Goal: Task Accomplishment & Management: Use online tool/utility

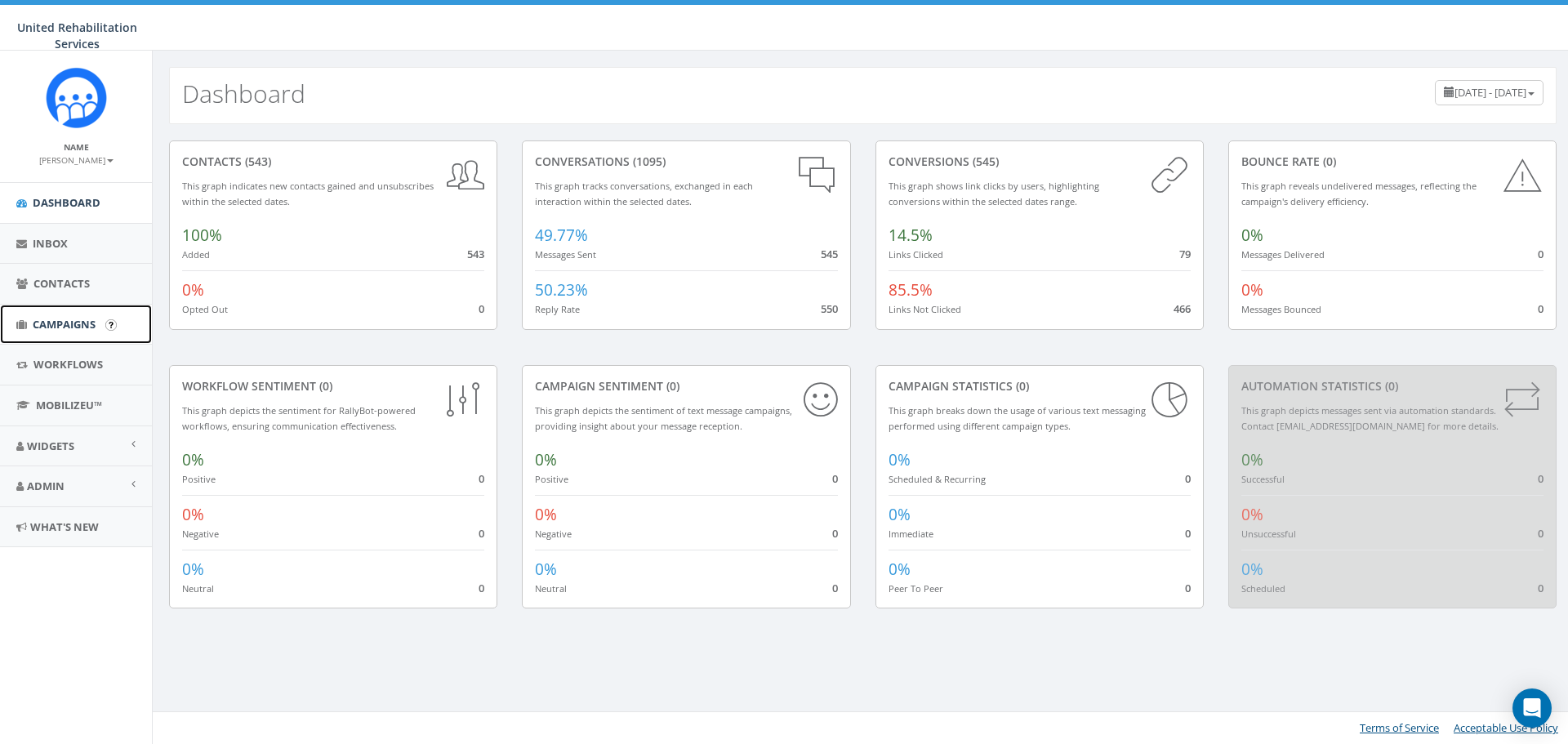
click at [75, 321] on span "Campaigns" at bounding box center [64, 324] width 63 height 15
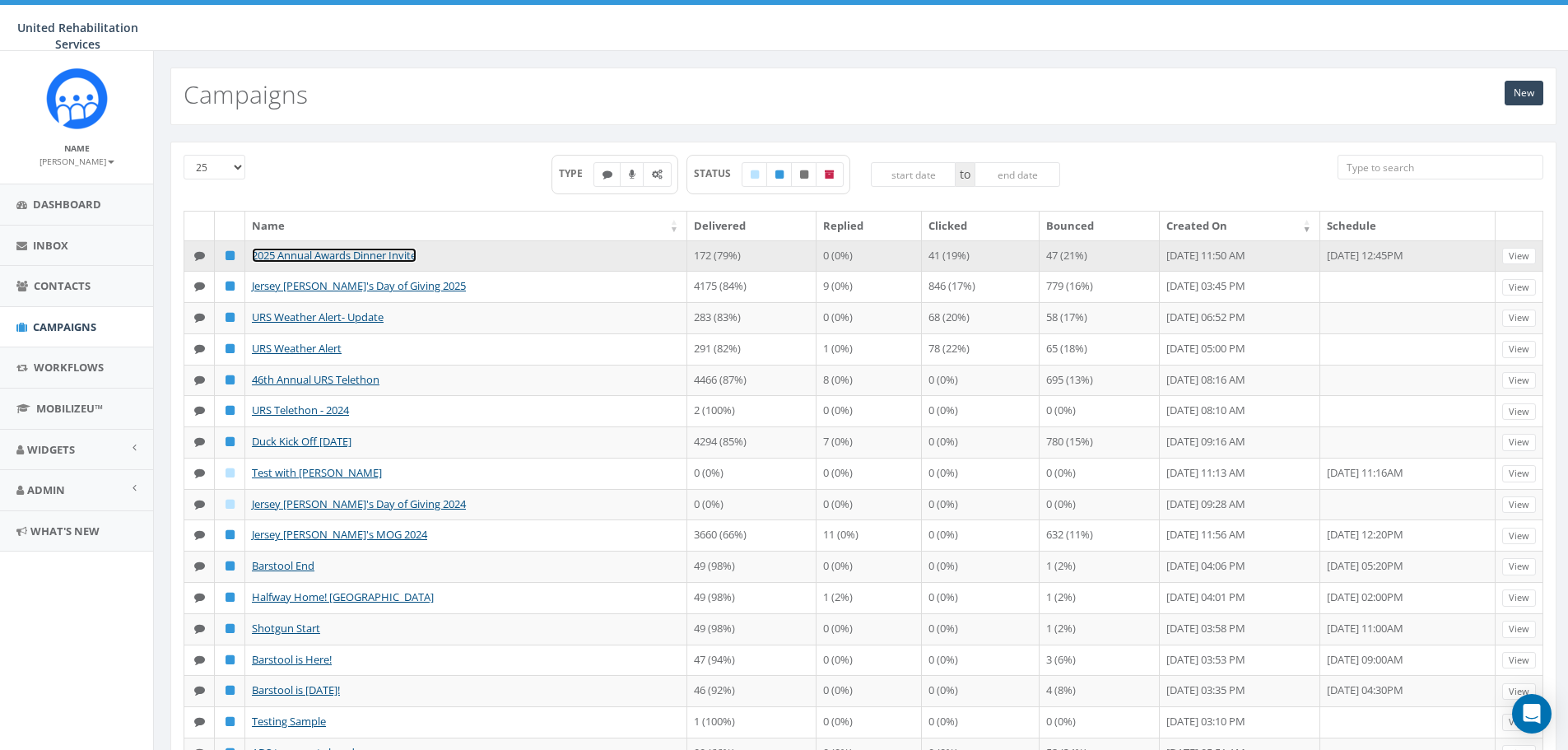
click at [371, 254] on link "2025 Annual Awards Dinner Invite" at bounding box center [334, 255] width 165 height 15
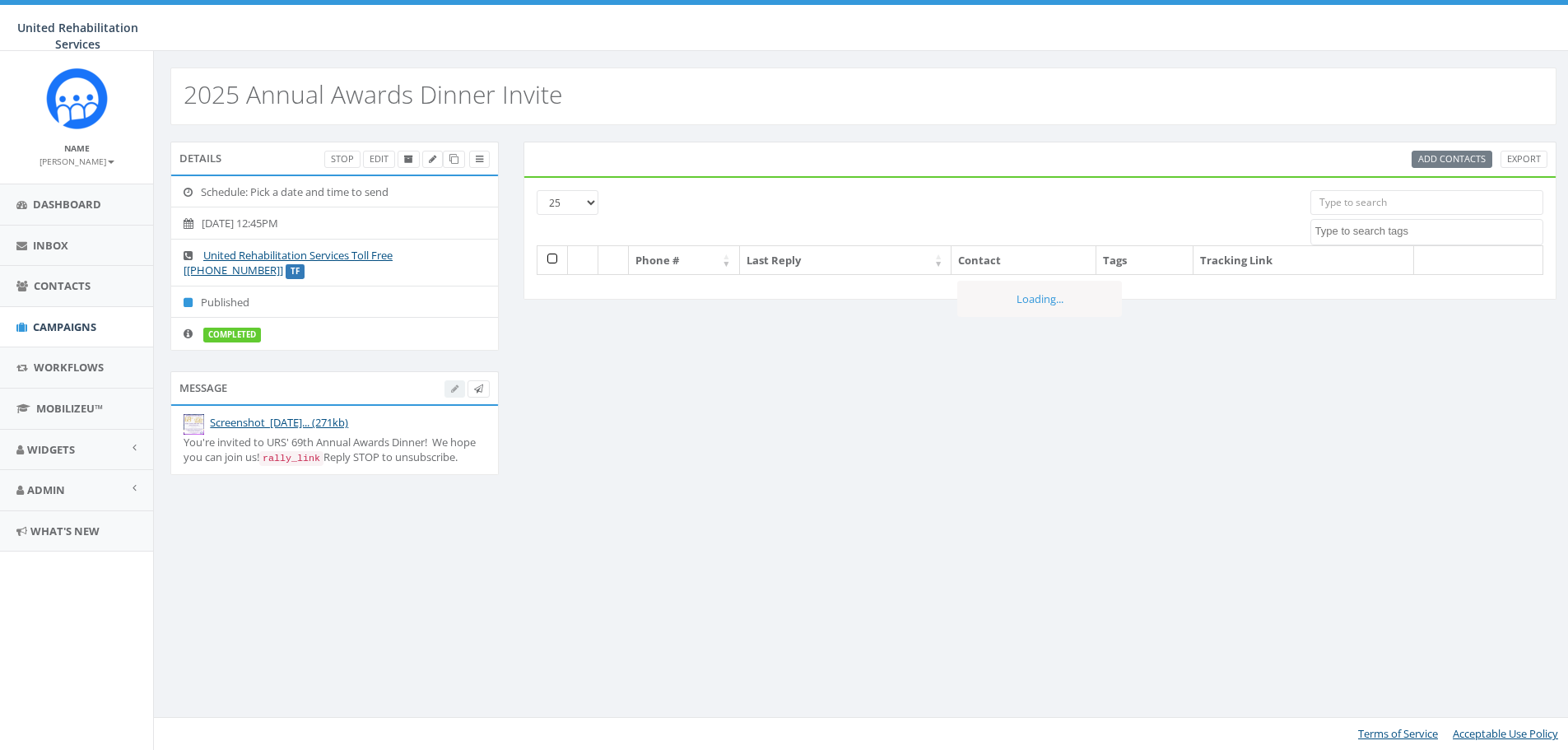
select select
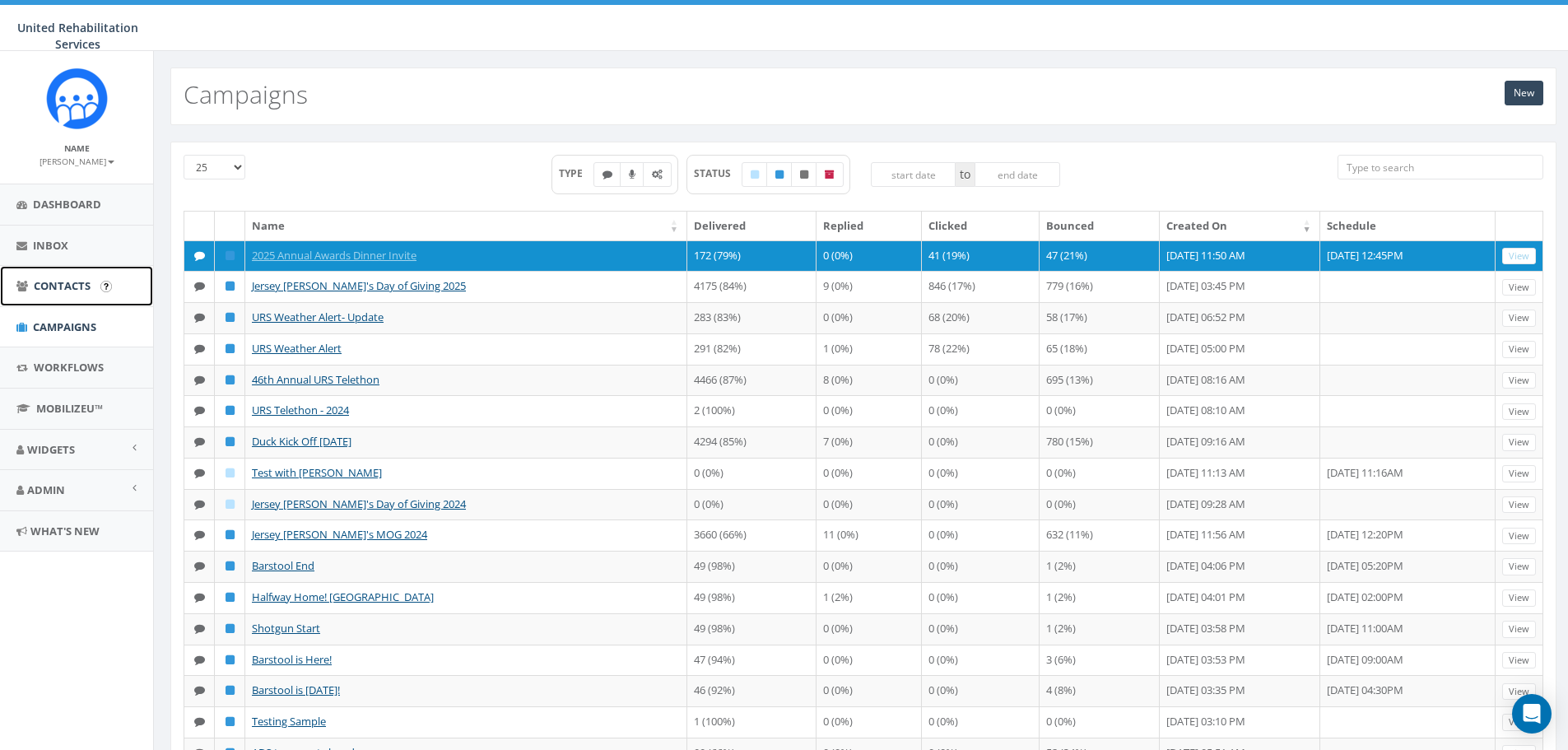
click at [77, 268] on link "Contacts" at bounding box center [76, 286] width 153 height 40
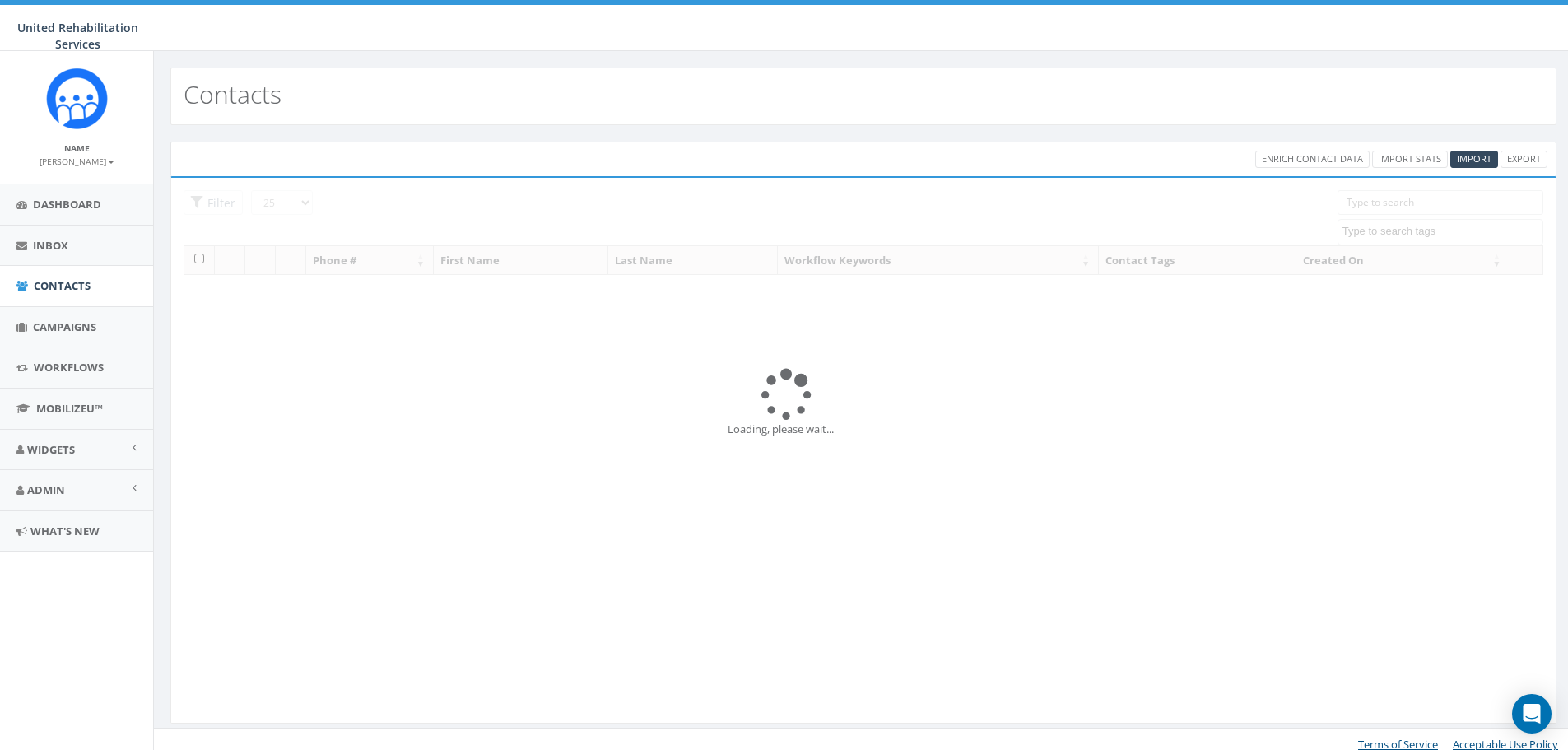
select select
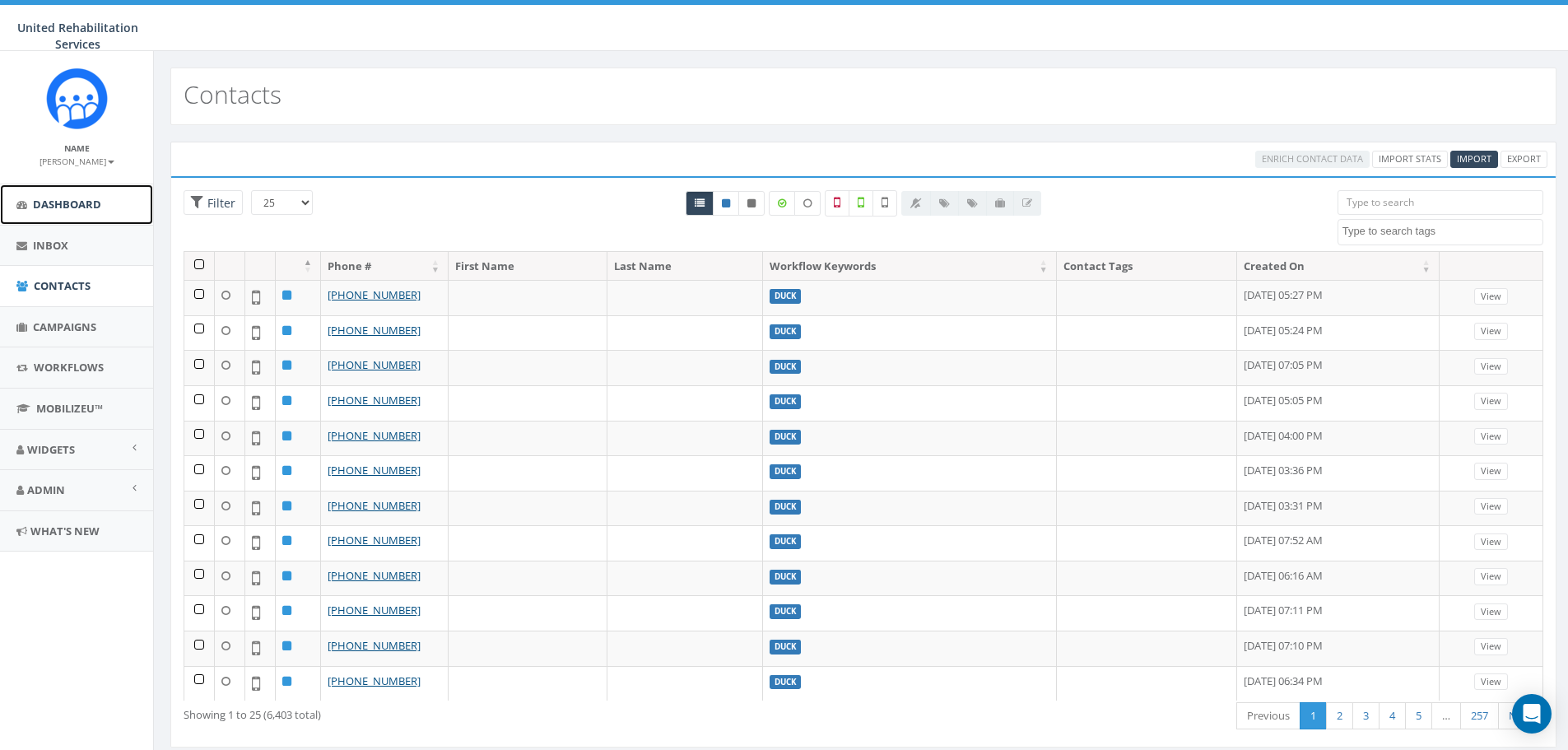
click at [67, 202] on span "Dashboard" at bounding box center [67, 204] width 68 height 15
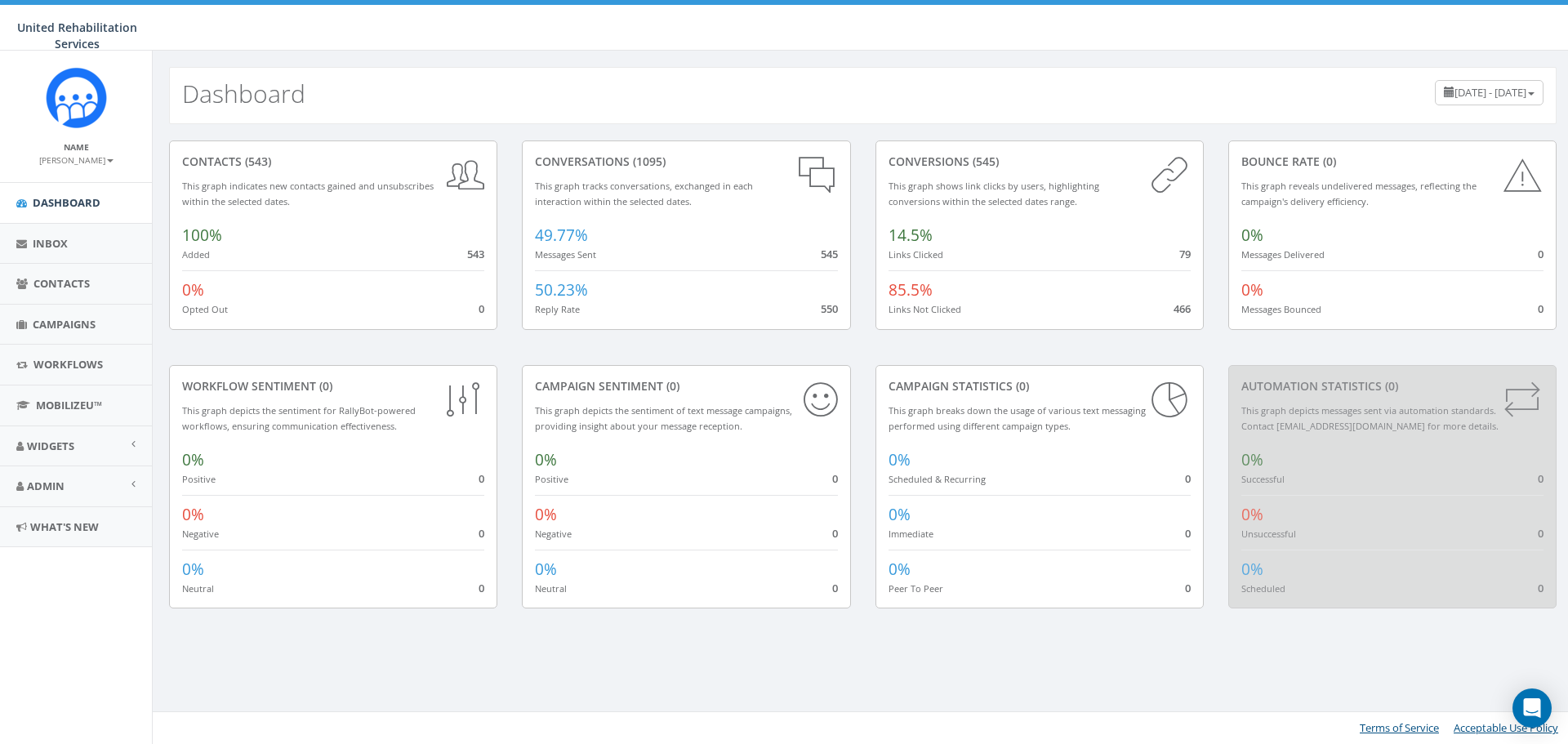
click at [828, 175] on icon at bounding box center [817, 175] width 43 height 43
click at [558, 227] on span "49.77%" at bounding box center [561, 235] width 53 height 21
click at [558, 258] on small "Messages Sent" at bounding box center [565, 255] width 61 height 12
click at [589, 253] on small "Messages Sent" at bounding box center [565, 255] width 61 height 12
click at [596, 167] on div "conversations (1095)" at bounding box center [685, 162] width 302 height 16
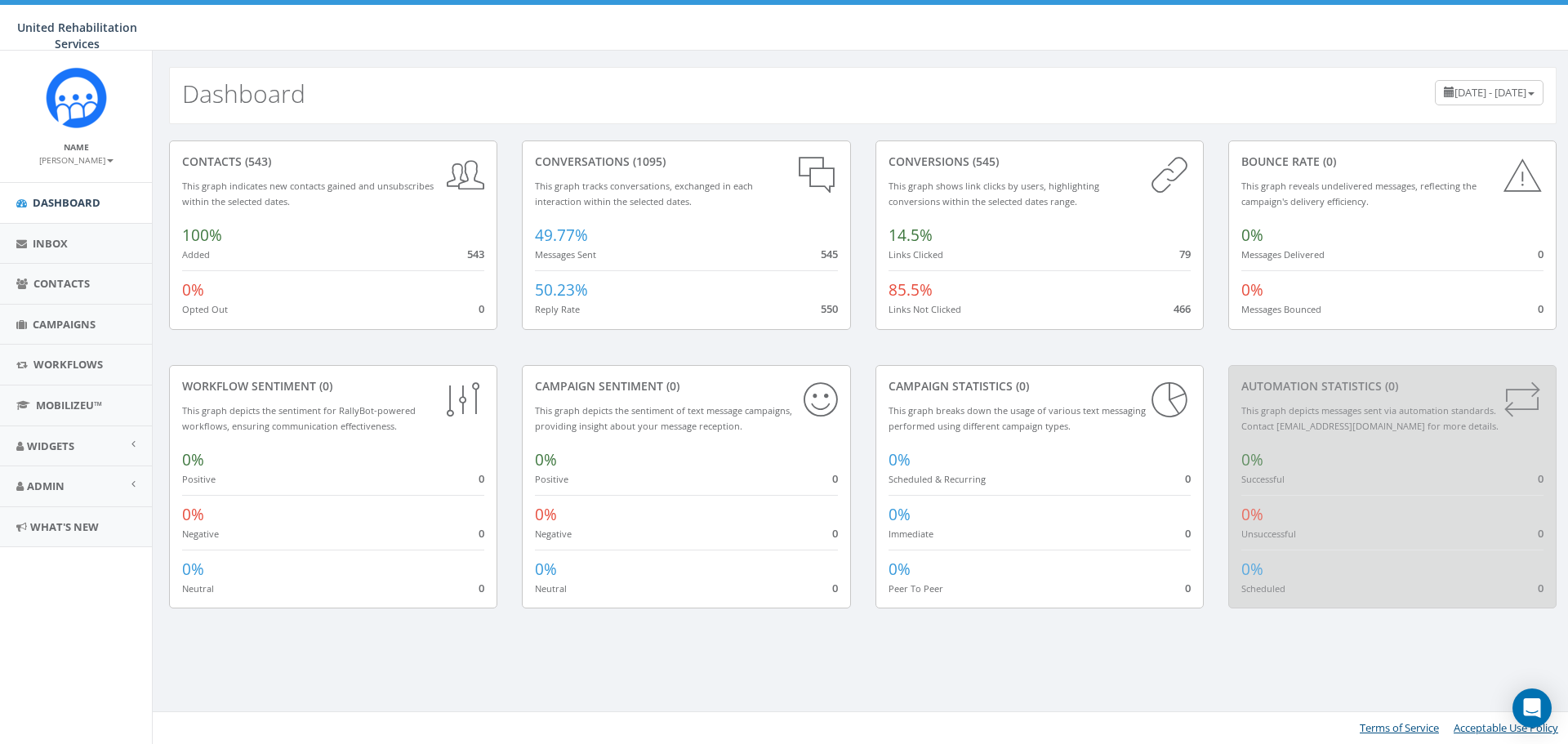
click at [663, 162] on span "(1095)" at bounding box center [647, 161] width 36 height 15
click at [829, 257] on span "545" at bounding box center [828, 254] width 17 height 15
click at [808, 168] on icon at bounding box center [817, 175] width 43 height 43
click at [560, 238] on span "49.77%" at bounding box center [561, 235] width 53 height 21
click at [561, 239] on span "49.77%" at bounding box center [561, 235] width 53 height 21
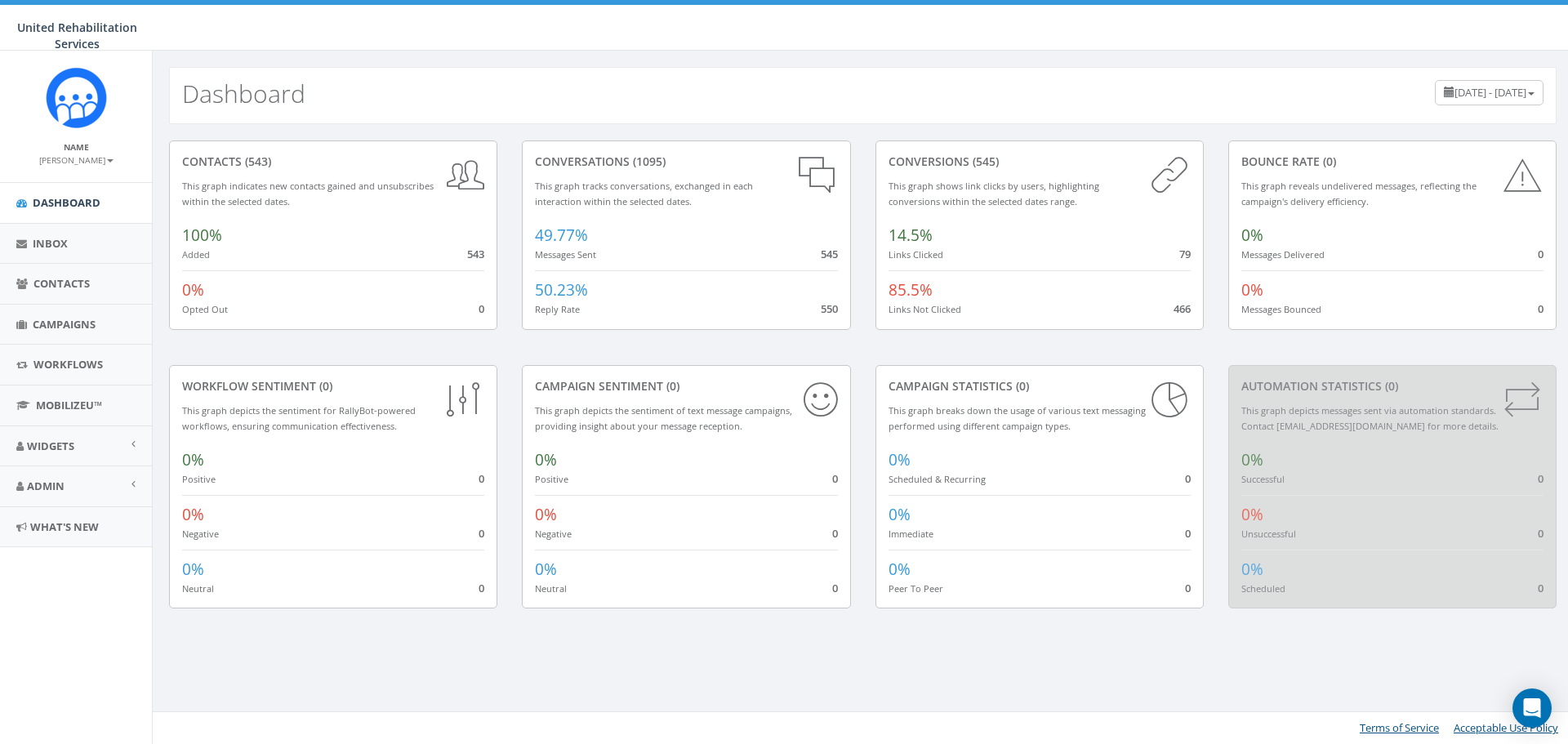
click at [556, 188] on small "This graph tracks conversations, exchanged in each interaction within the selec…" at bounding box center [644, 193] width 218 height 28
click at [671, 180] on small "This graph tracks conversations, exchanged in each interaction within the selec…" at bounding box center [644, 193] width 218 height 28
click at [565, 212] on div "conversations (1095) This graph tracks conversations, exchanged in each interac…" at bounding box center [686, 234] width 329 height 189
click at [572, 229] on span "49.77%" at bounding box center [561, 235] width 53 height 21
click at [89, 368] on span "Workflows" at bounding box center [68, 364] width 69 height 15
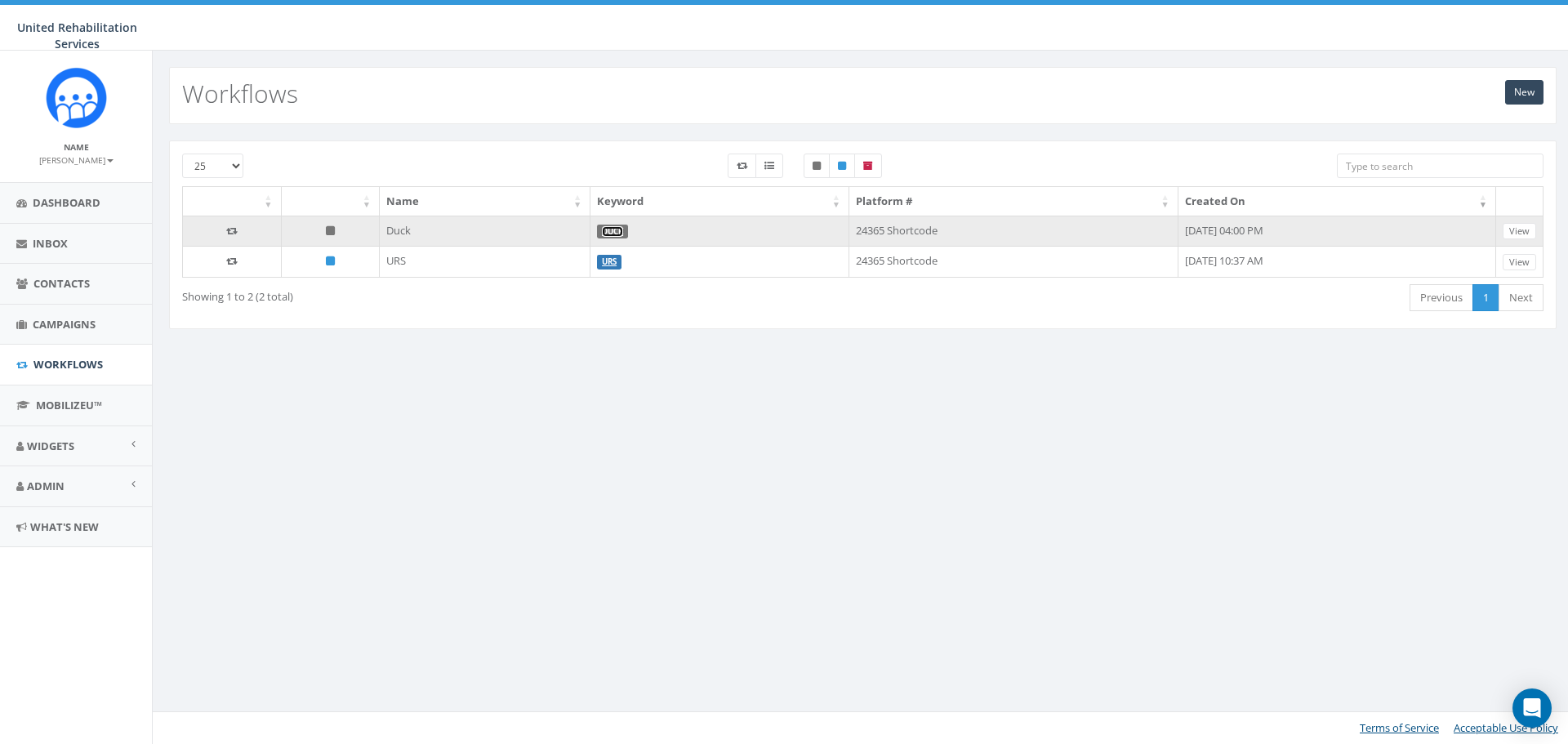
click at [602, 227] on link "Duck" at bounding box center [613, 232] width 21 height 11
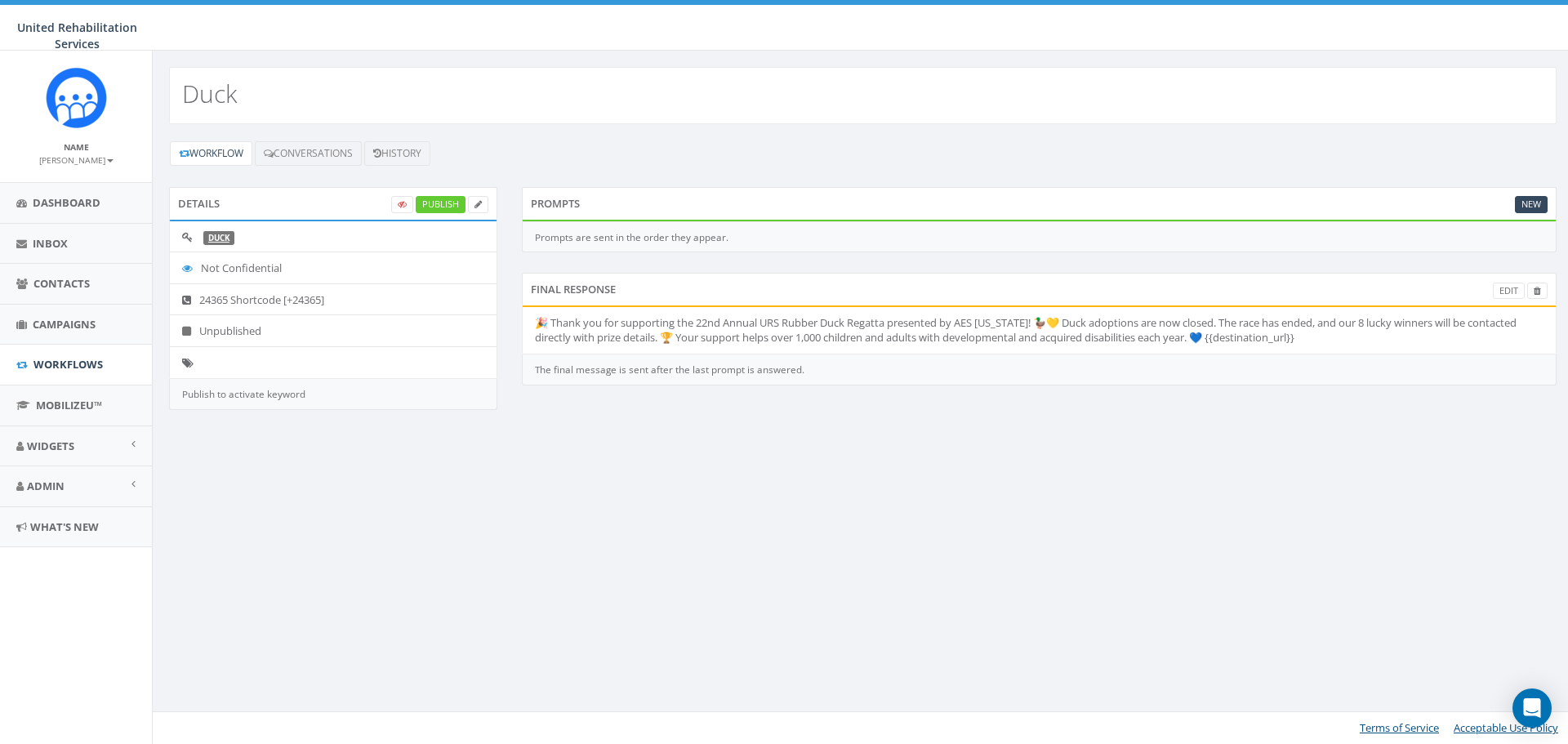
click at [319, 349] on li at bounding box center [333, 362] width 327 height 33
click at [297, 158] on link "Conversations" at bounding box center [308, 154] width 107 height 25
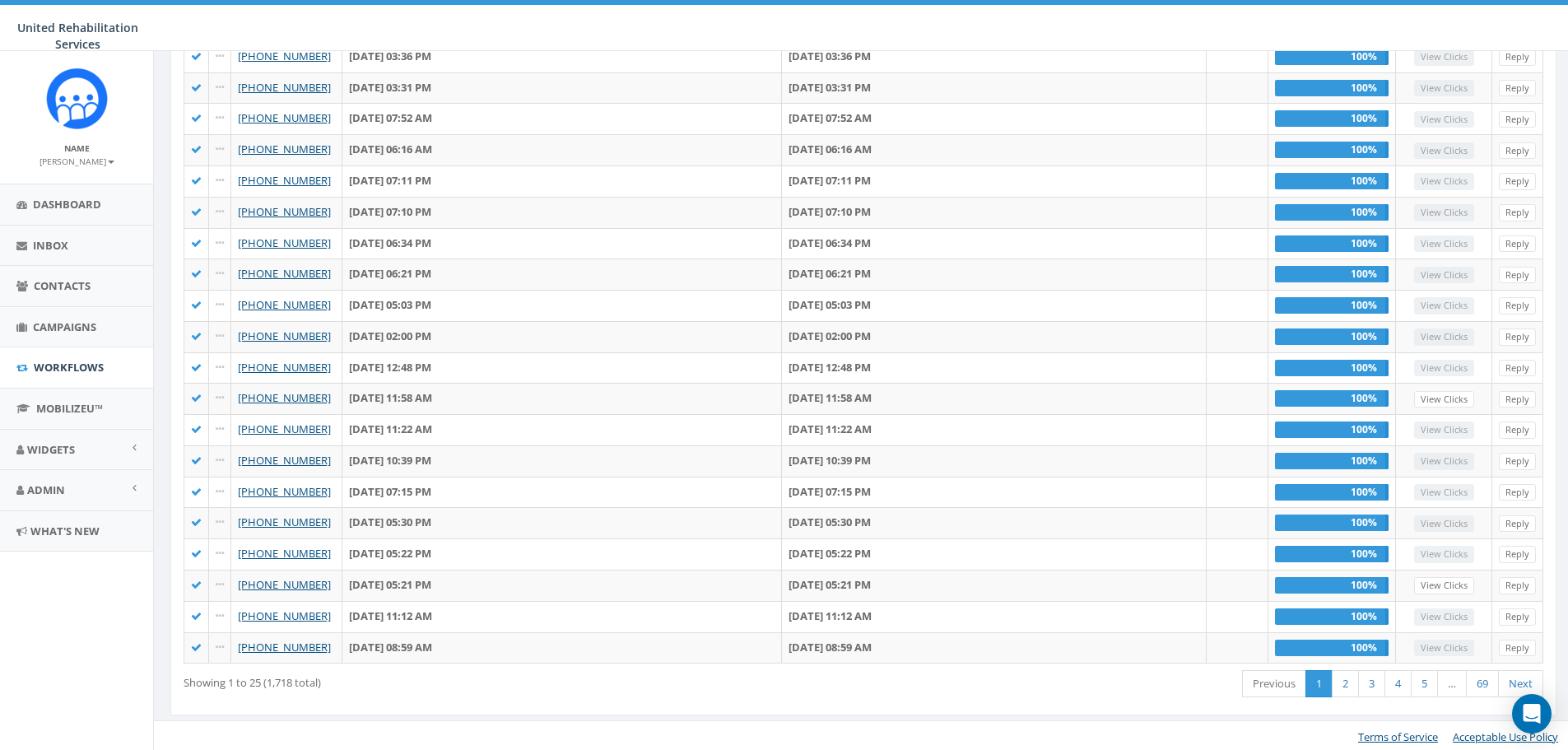
scroll to position [414, 0]
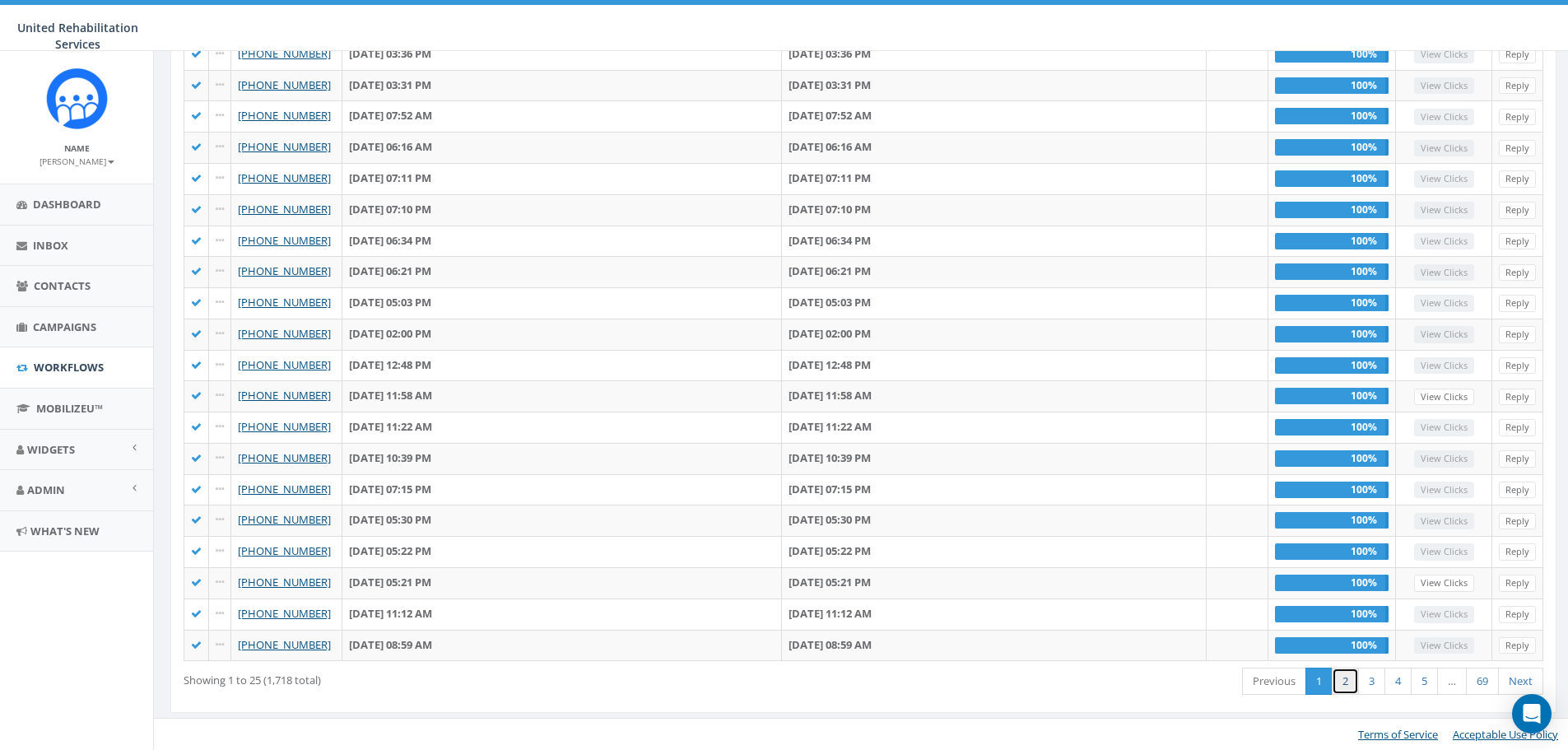
click at [1348, 682] on link "2" at bounding box center [1345, 681] width 27 height 27
click at [1368, 685] on link "3" at bounding box center [1372, 681] width 27 height 27
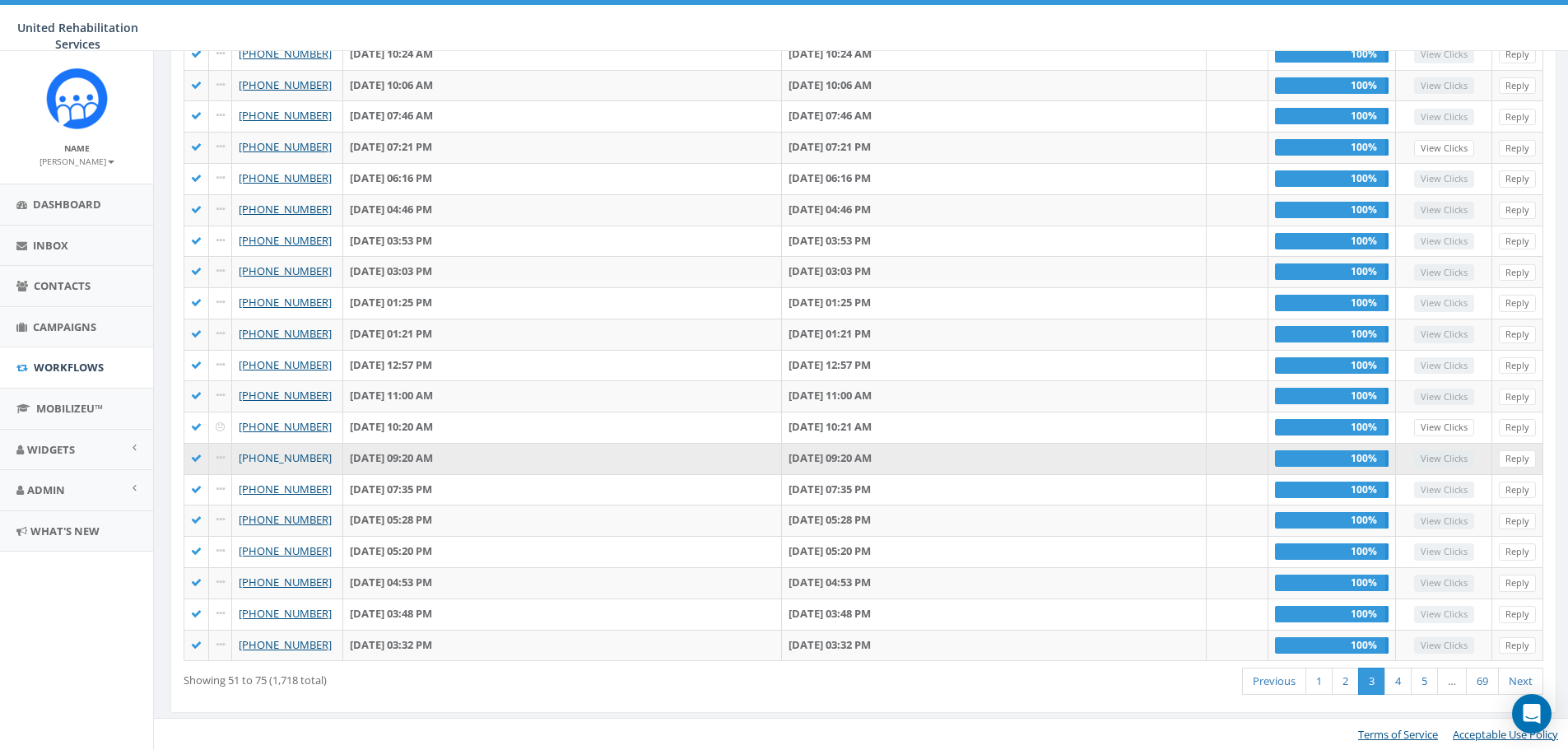
scroll to position [0, 0]
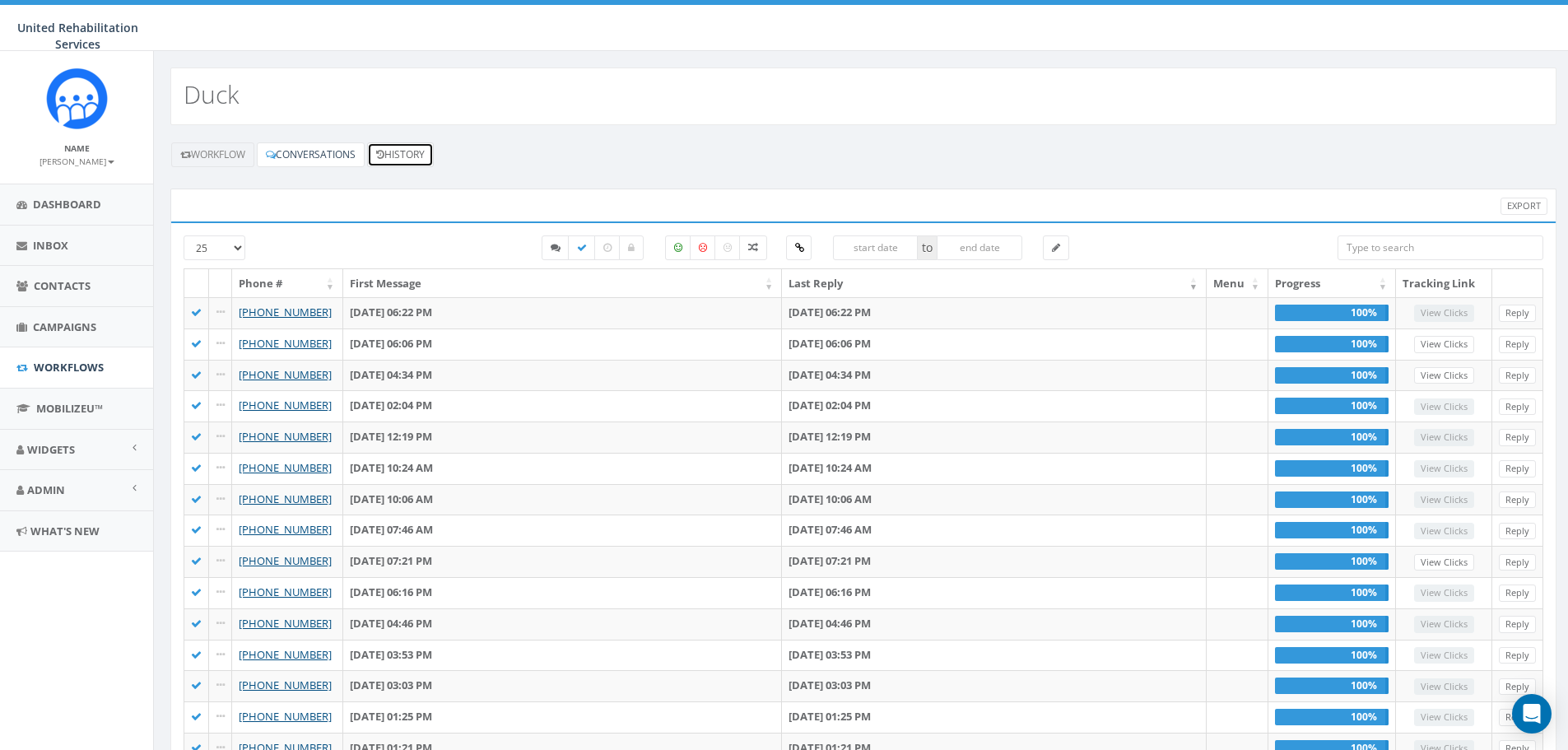
click at [426, 152] on link "History" at bounding box center [400, 155] width 67 height 25
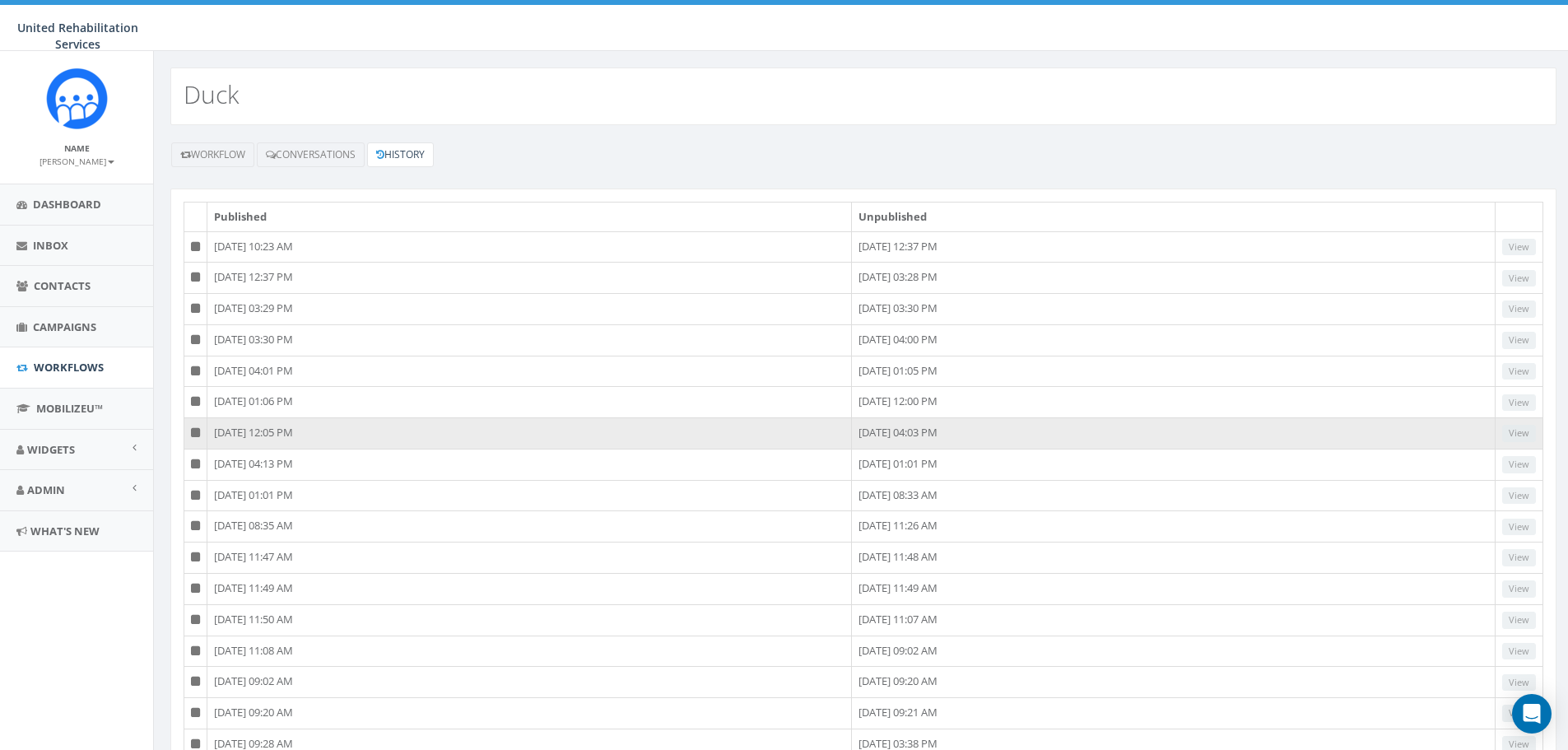
scroll to position [221, 0]
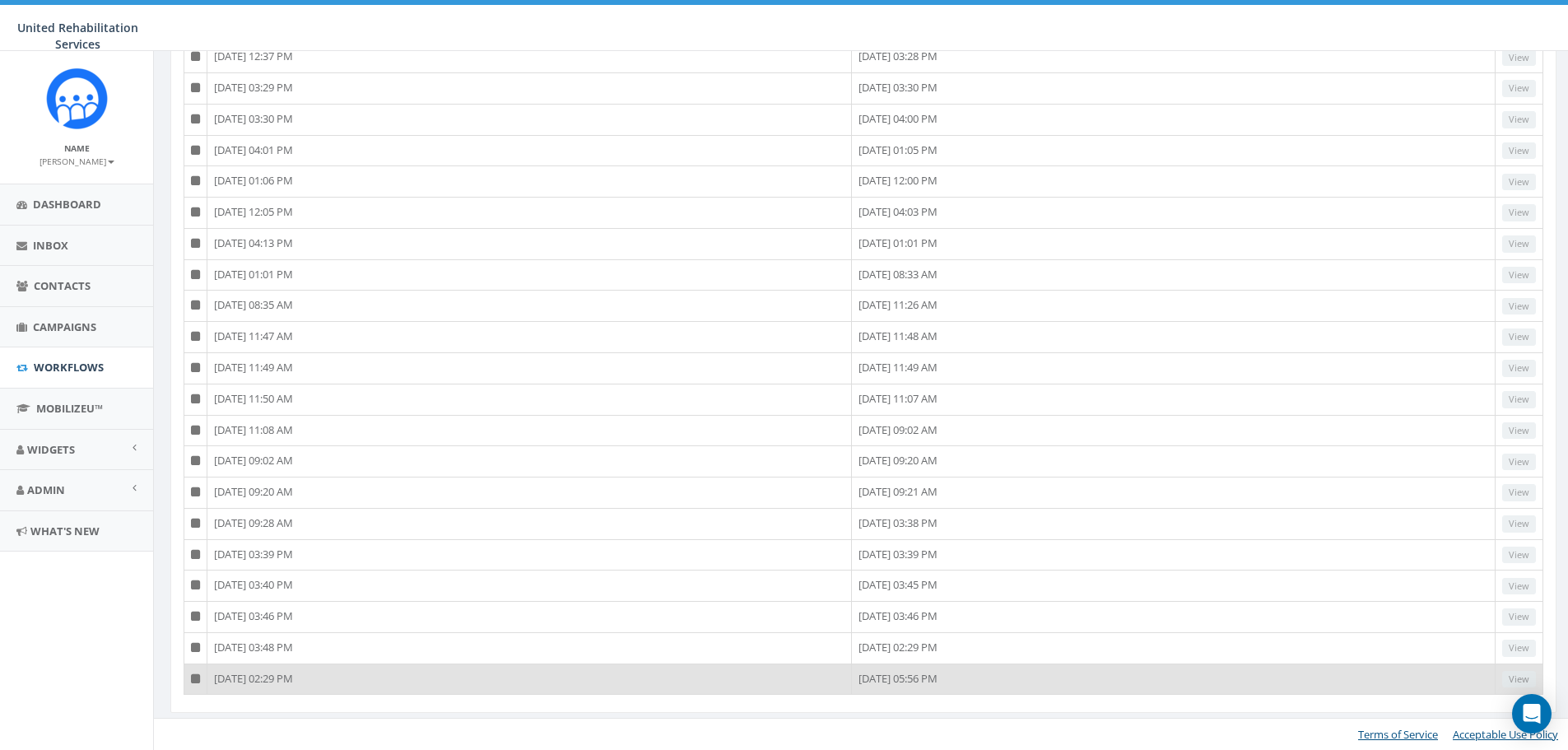
click at [1524, 677] on td "View" at bounding box center [1519, 678] width 47 height 31
click at [1513, 676] on td "View" at bounding box center [1519, 678] width 47 height 31
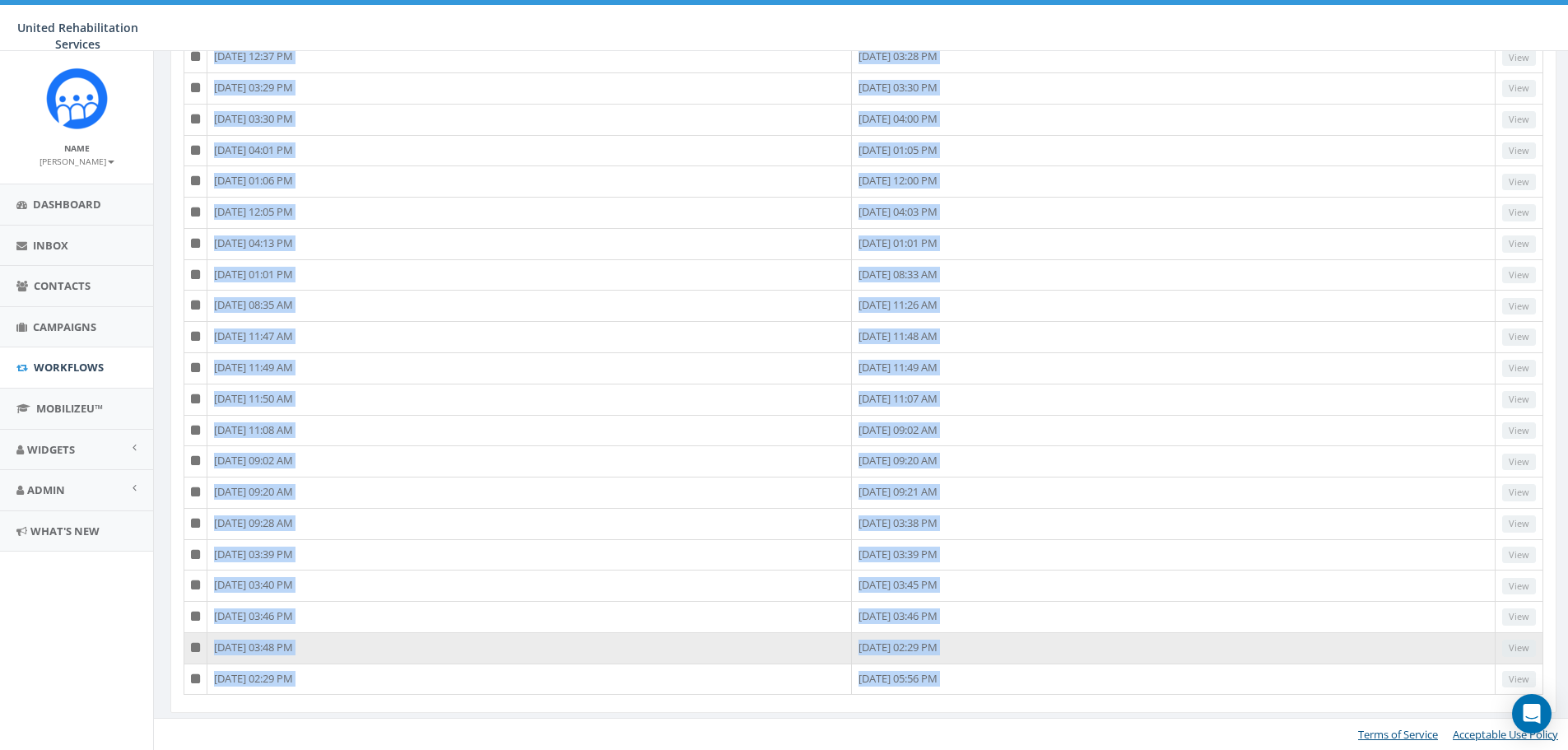
drag, startPoint x: 1513, startPoint y: 676, endPoint x: 1513, endPoint y: 652, distance: 24.0
click at [1514, 671] on td "View" at bounding box center [1519, 678] width 47 height 31
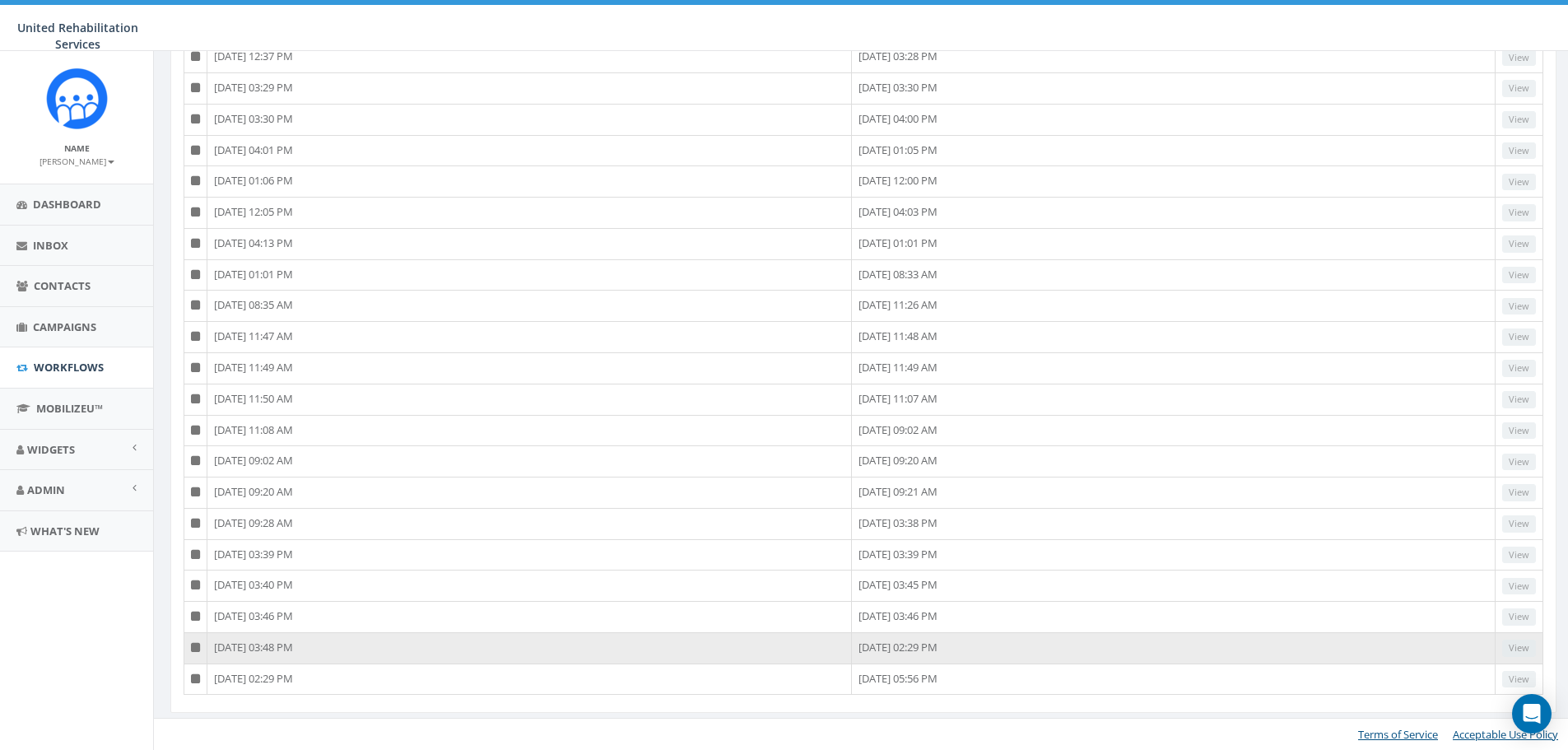
click at [1513, 652] on td "View" at bounding box center [1519, 647] width 47 height 31
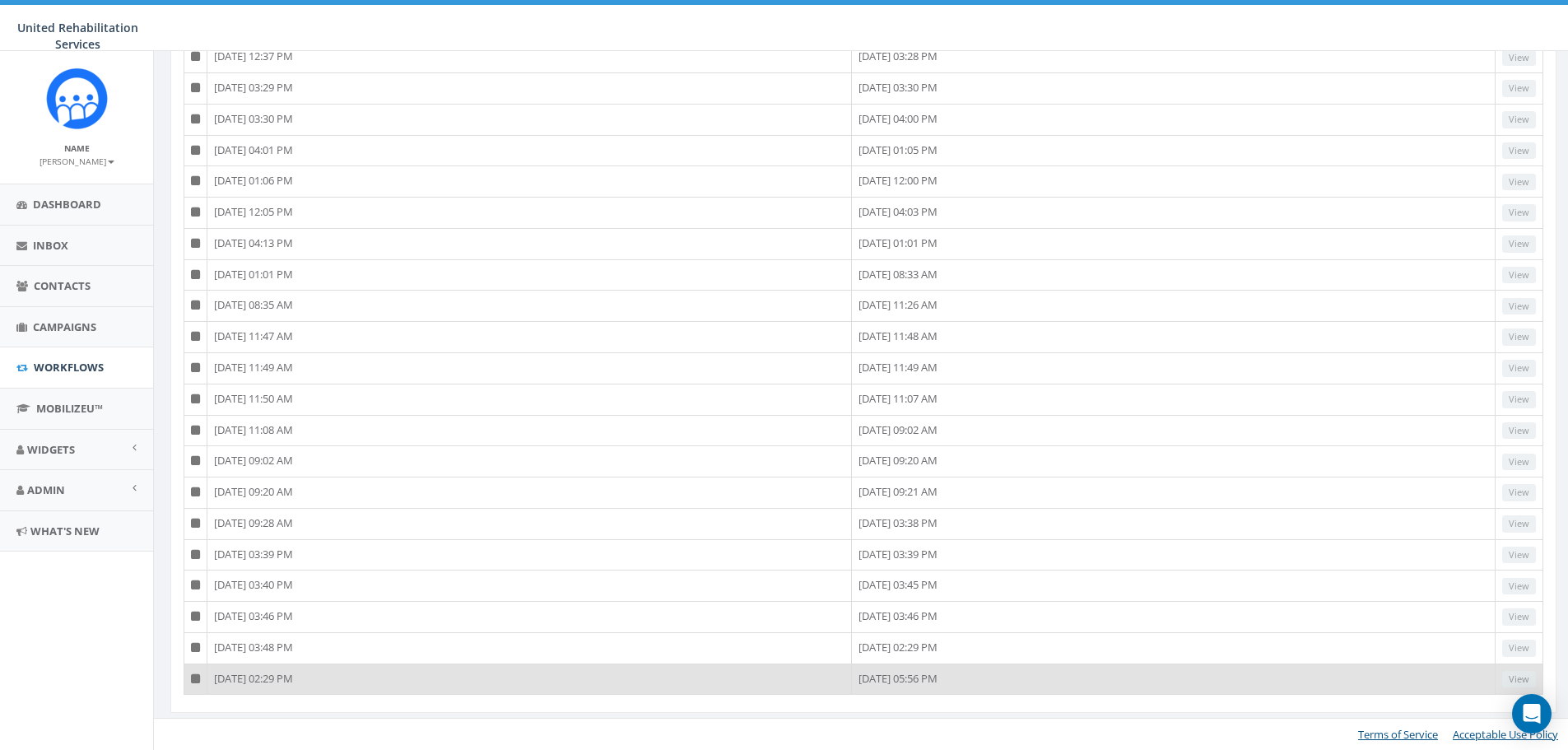
click at [316, 678] on td "August 20, 2025 02:29 PM" at bounding box center [530, 678] width 644 height 31
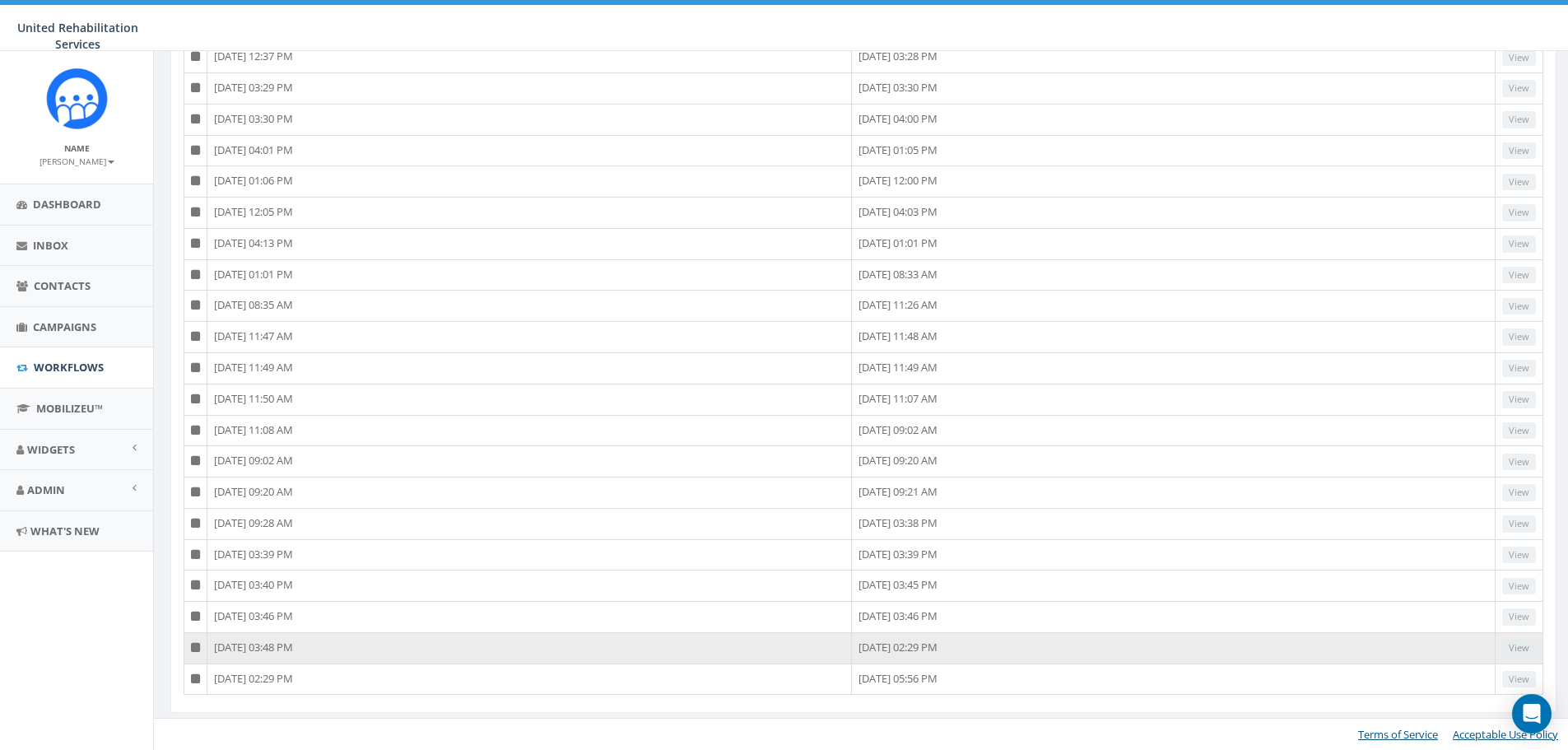
click at [313, 654] on td "July 09, 2025 03:48 PM" at bounding box center [530, 647] width 644 height 31
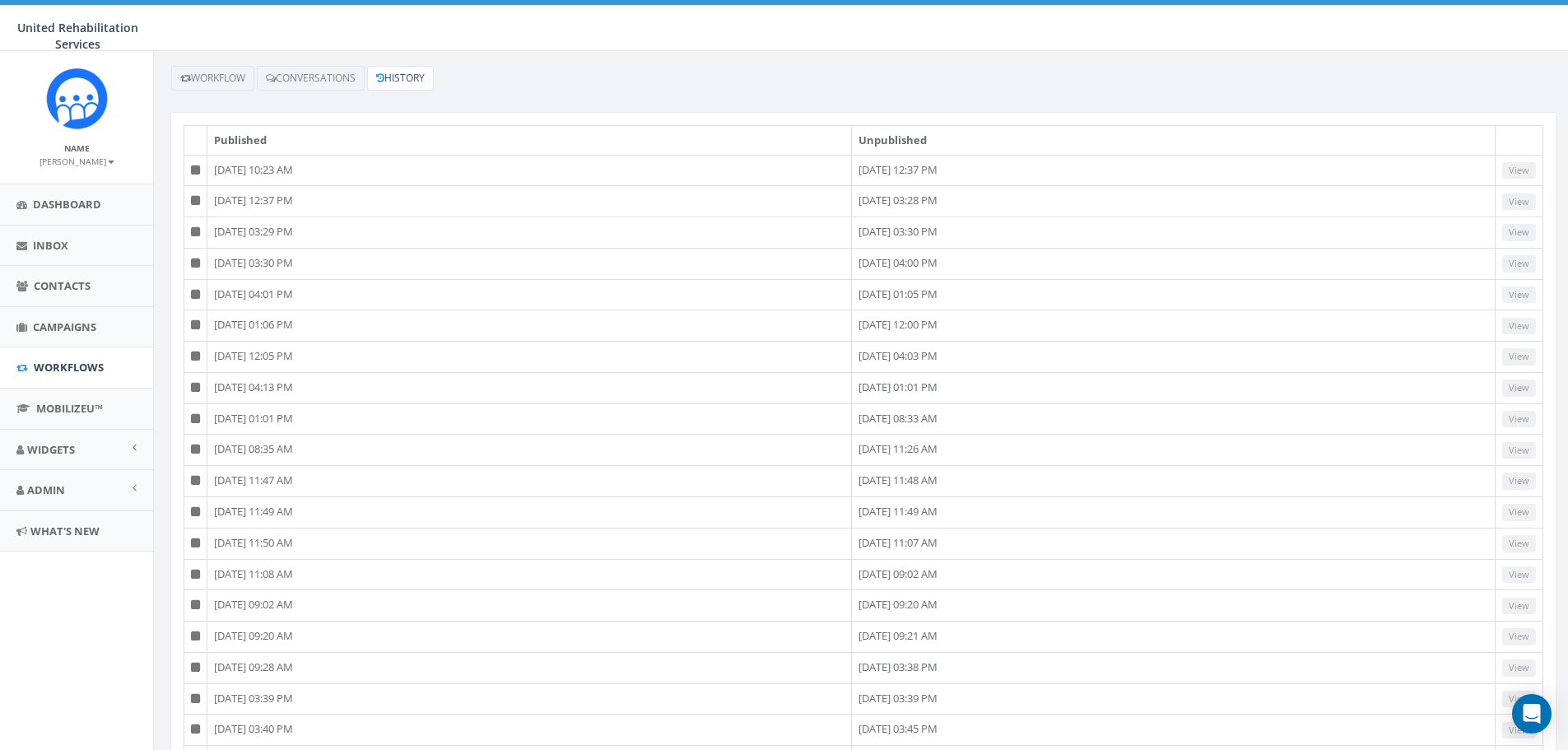
scroll to position [0, 0]
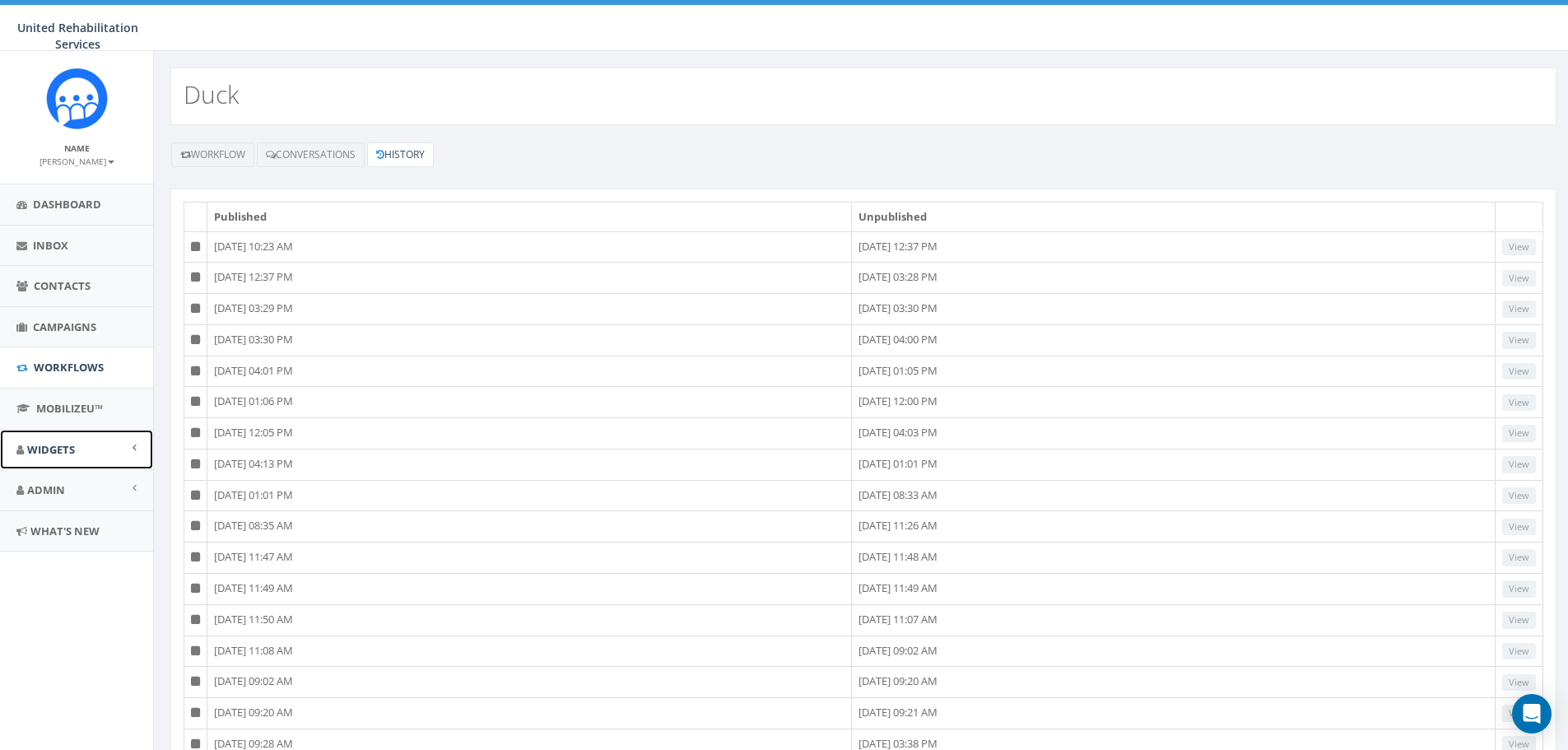
click at [63, 440] on link "Widgets" at bounding box center [76, 449] width 153 height 40
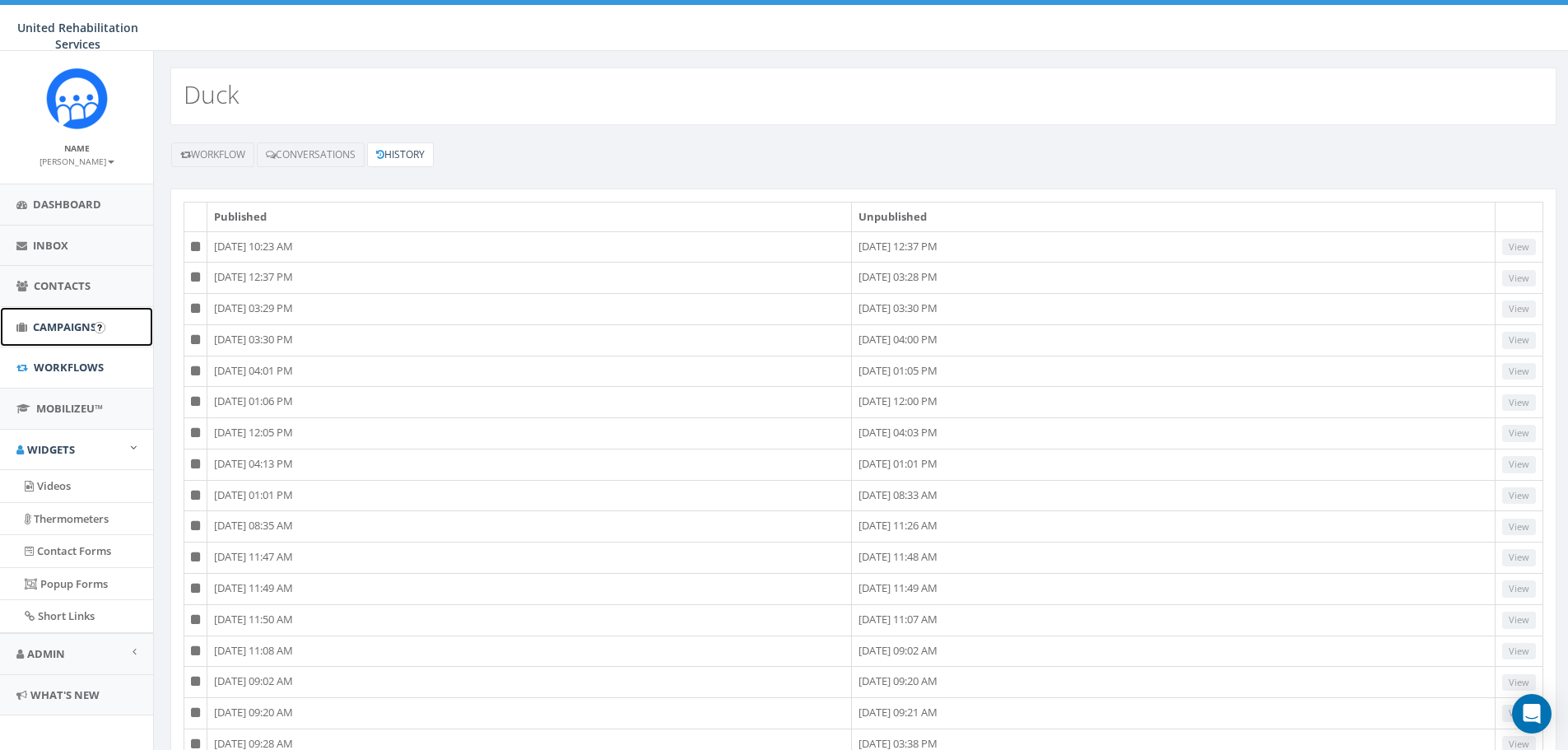
click at [55, 334] on link "Campaigns" at bounding box center [76, 327] width 153 height 40
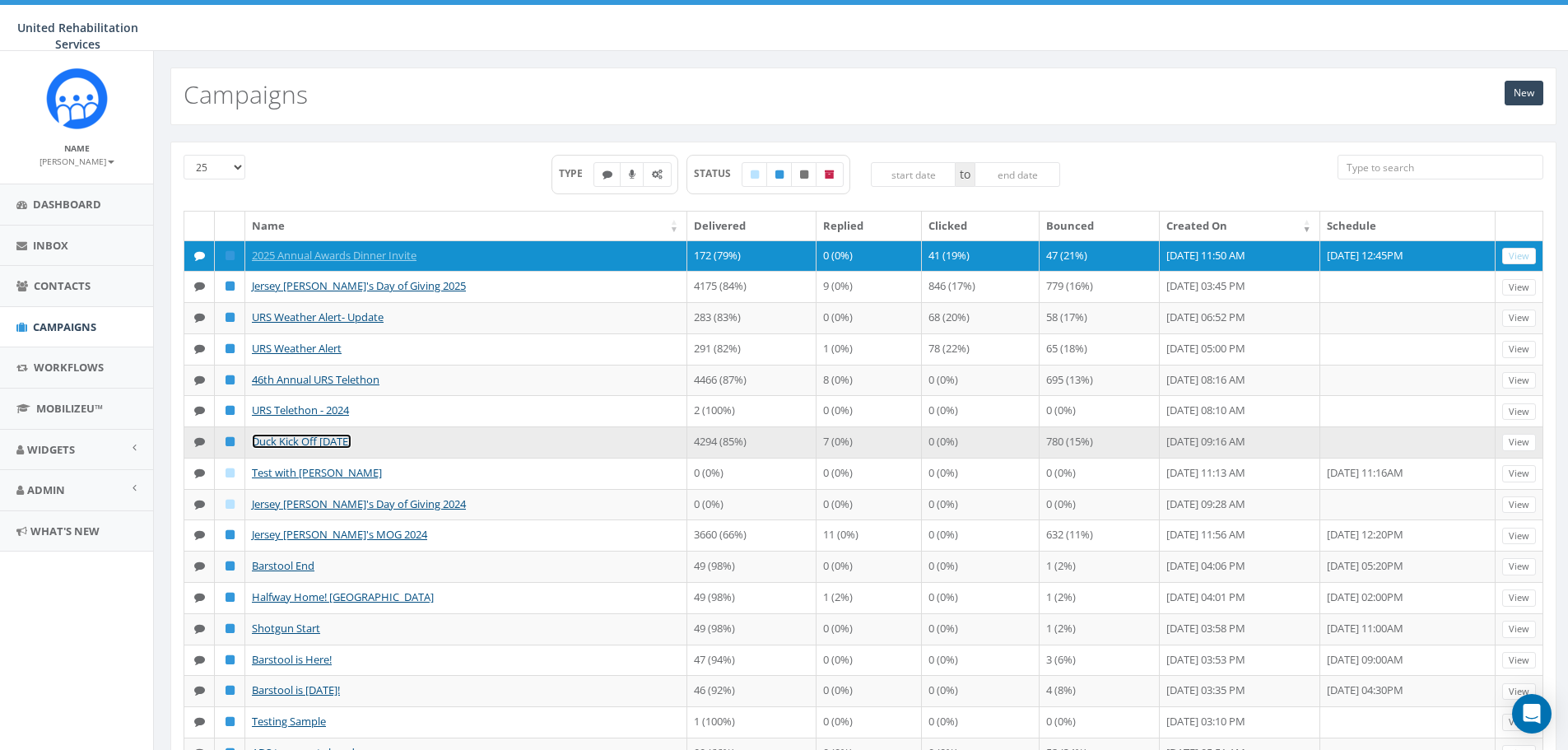
click at [337, 441] on link "Duck Kick Off [DATE]" at bounding box center [301, 441] width 99 height 15
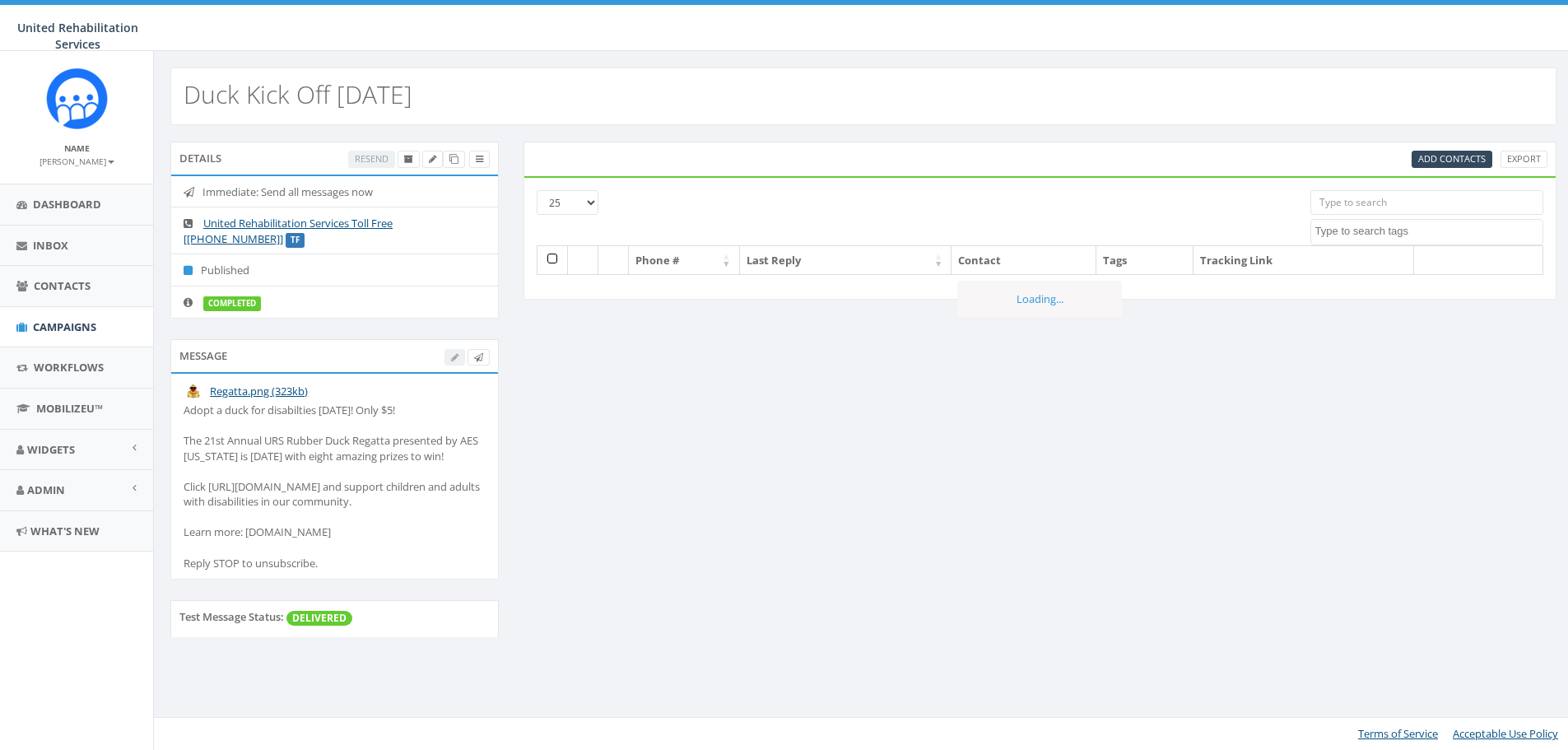
select select
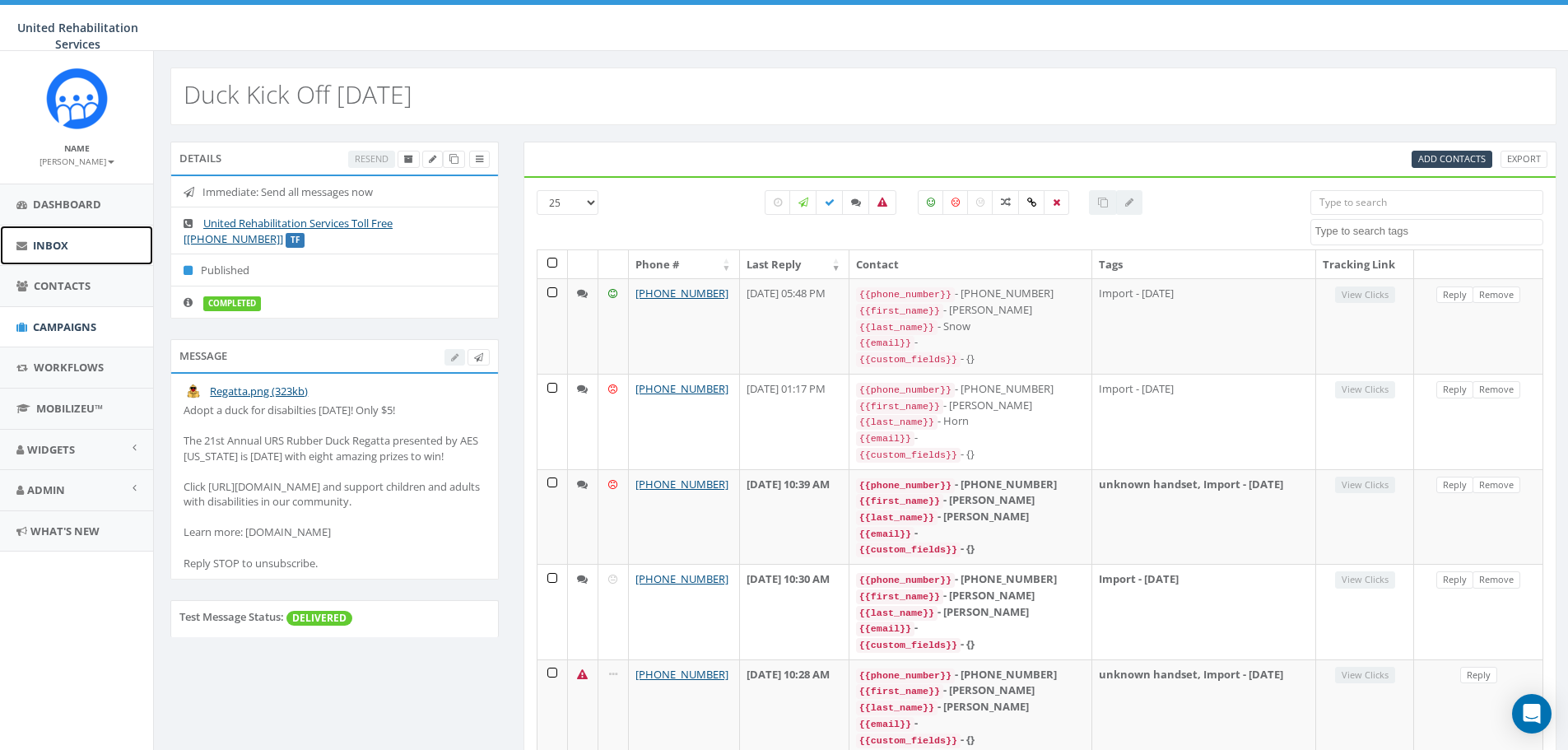
click at [72, 241] on link "Inbox" at bounding box center [76, 245] width 153 height 40
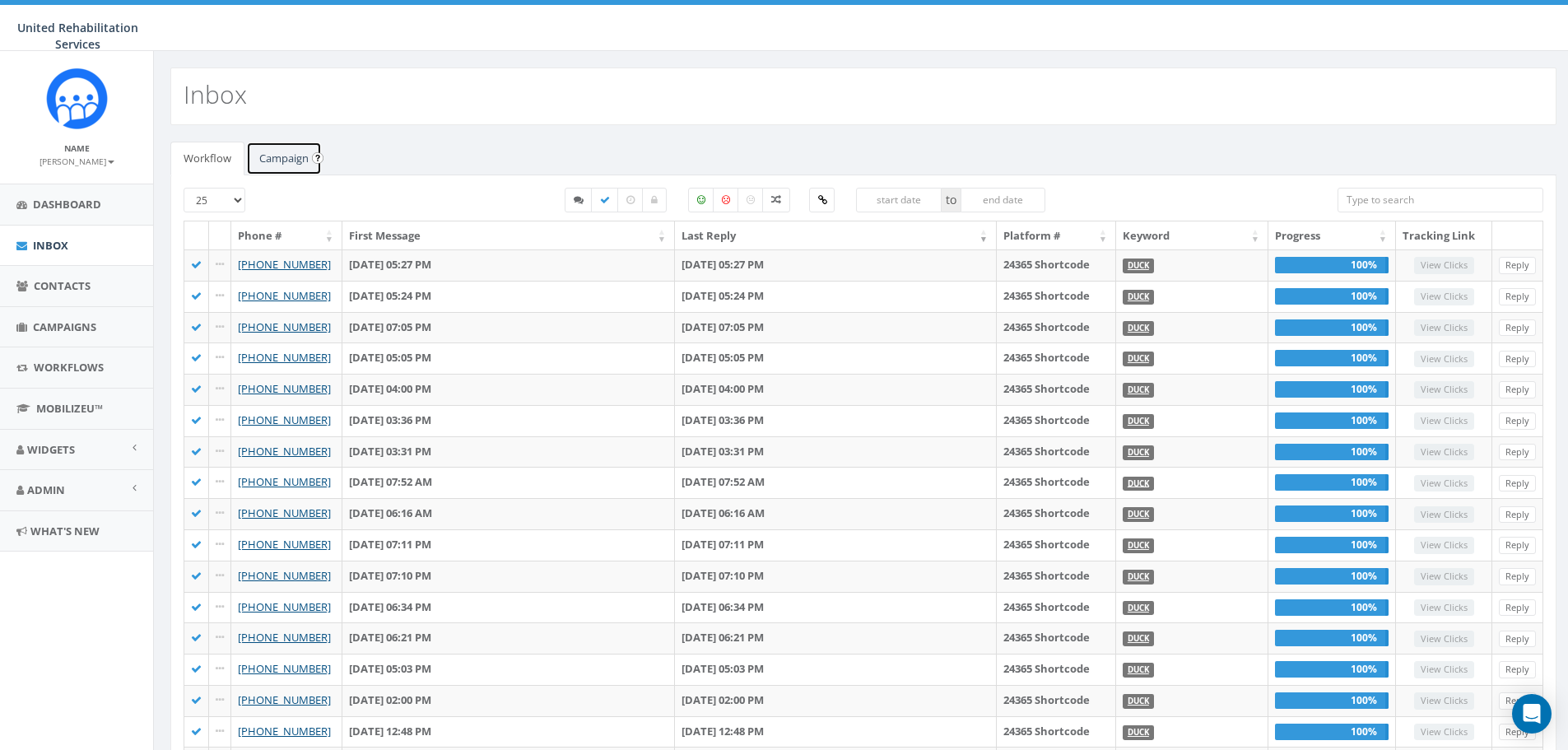
click at [288, 166] on link "Campaign" at bounding box center [284, 158] width 76 height 34
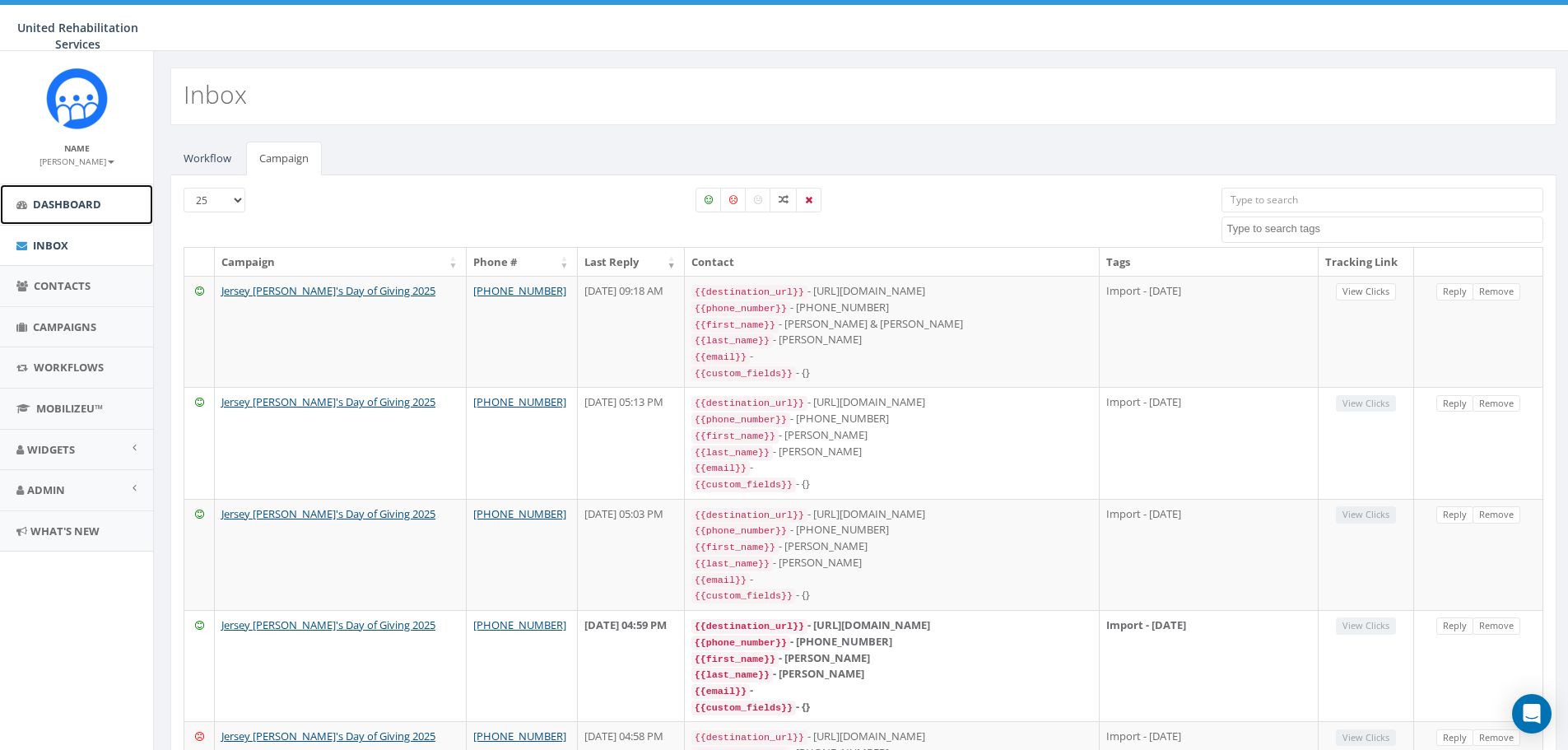
click at [118, 209] on link "Dashboard" at bounding box center [76, 204] width 153 height 40
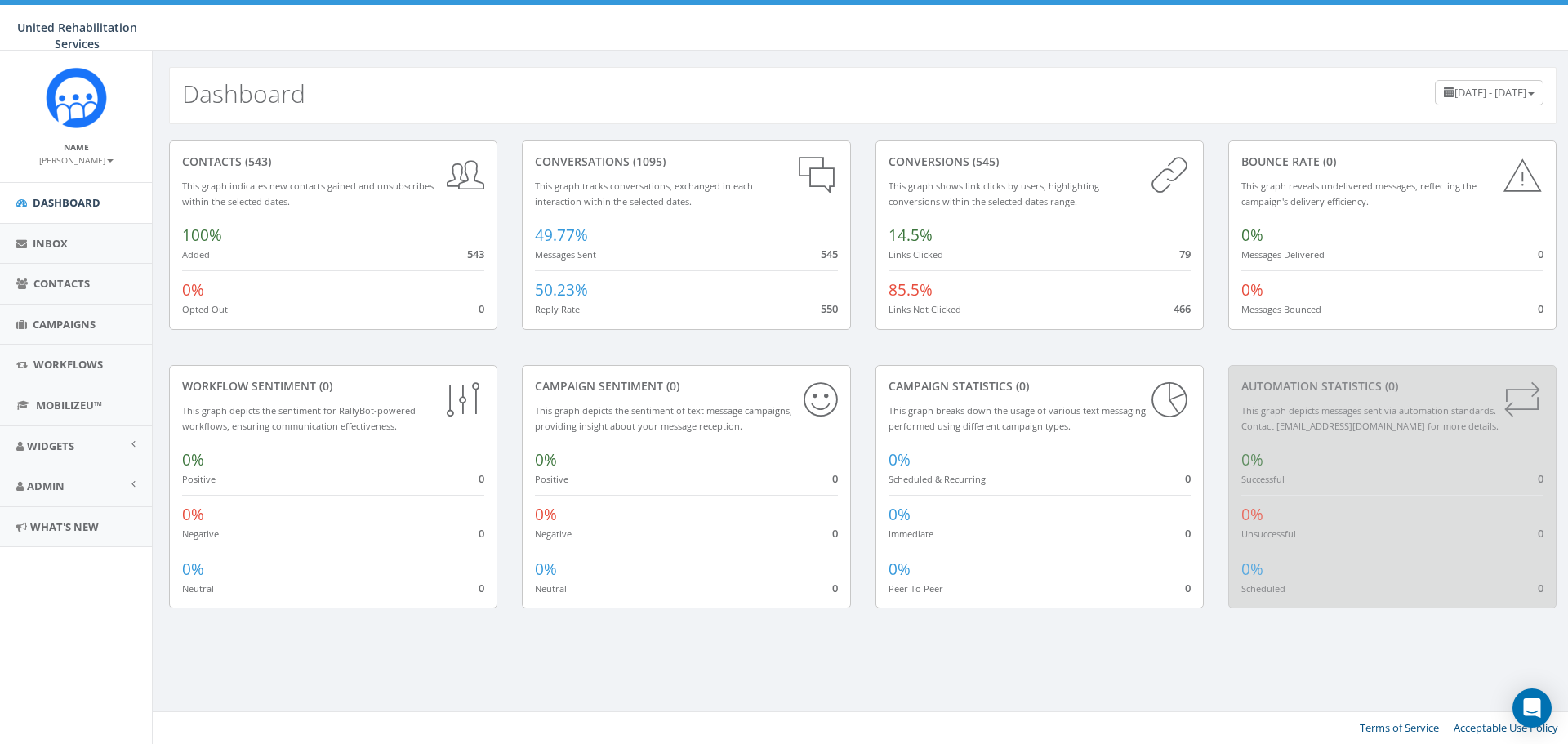
click at [621, 159] on div "conversations (1095)" at bounding box center [685, 162] width 302 height 16
click at [72, 487] on link "Admin" at bounding box center [75, 486] width 152 height 40
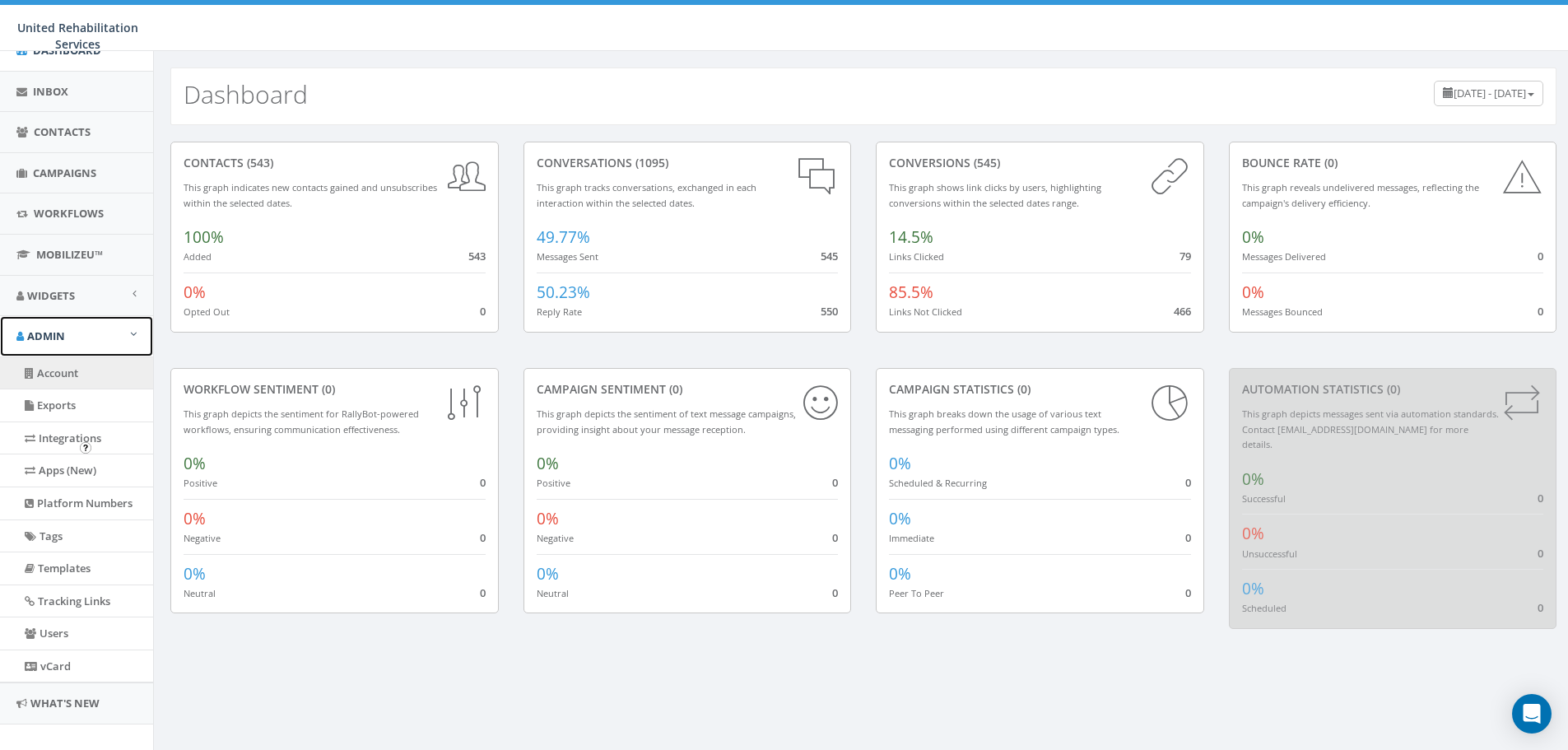
scroll to position [165, 0]
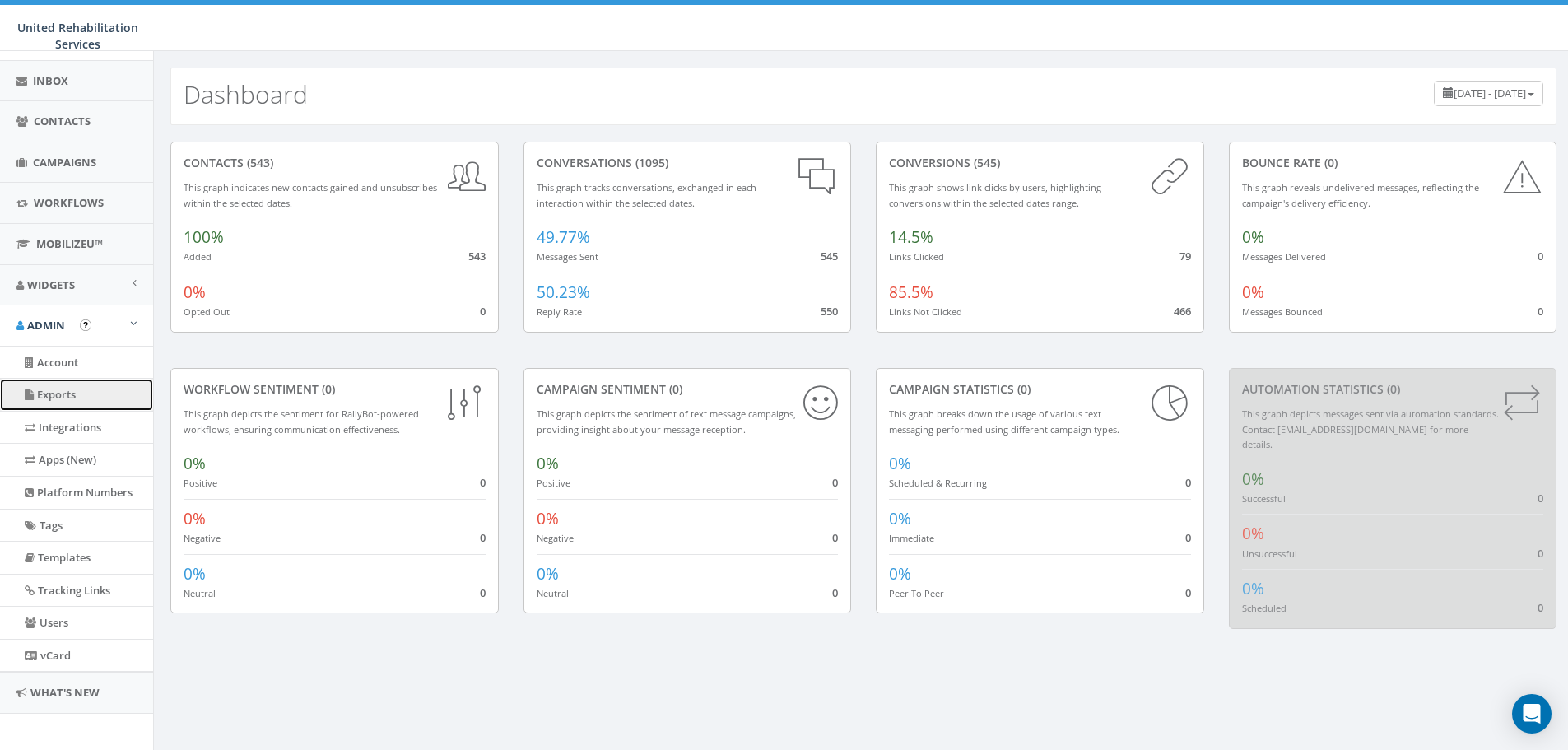
click at [95, 405] on link "Exports" at bounding box center [76, 395] width 153 height 32
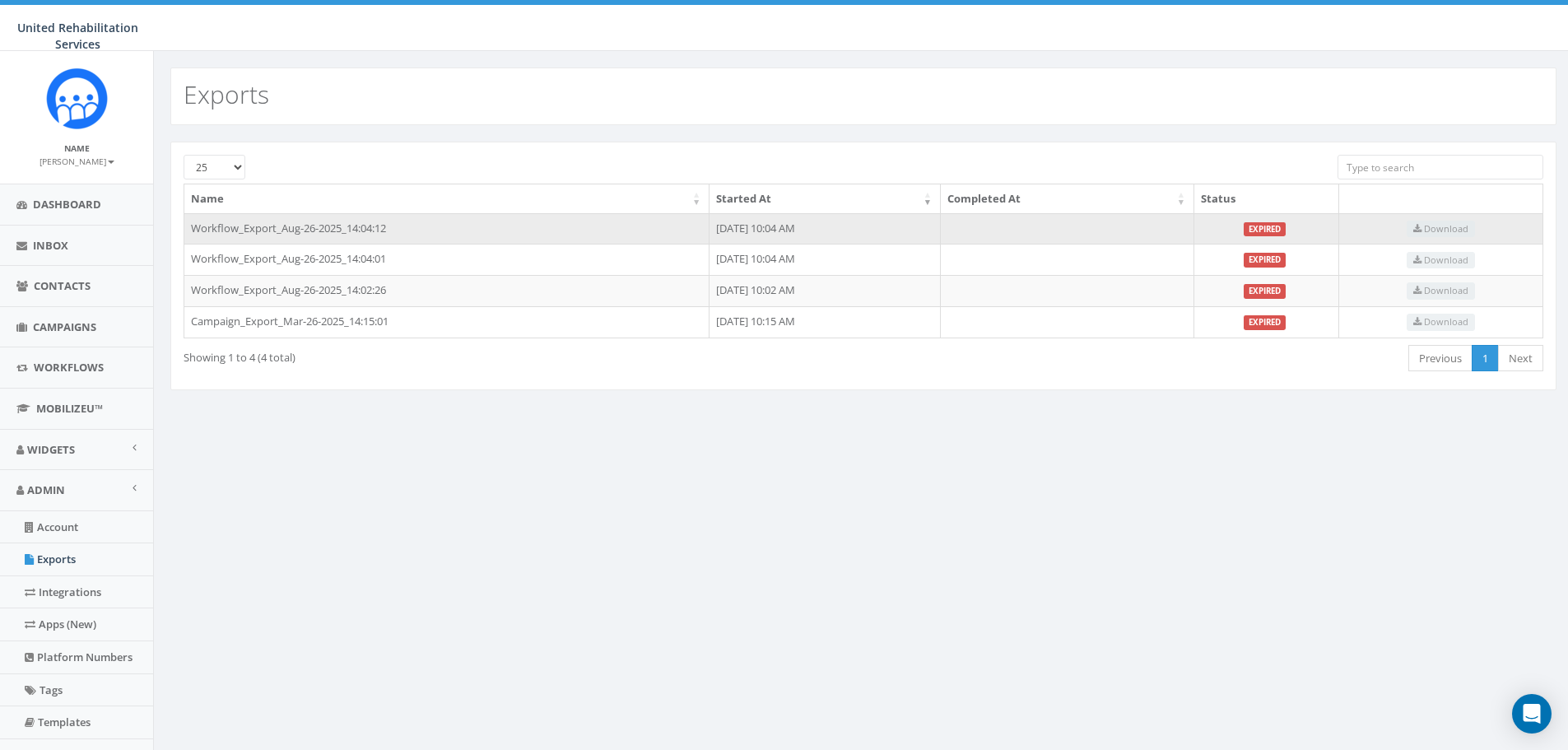
click at [355, 235] on td "Workflow_Export_Aug-26-2025_14:04:12" at bounding box center [447, 228] width 525 height 31
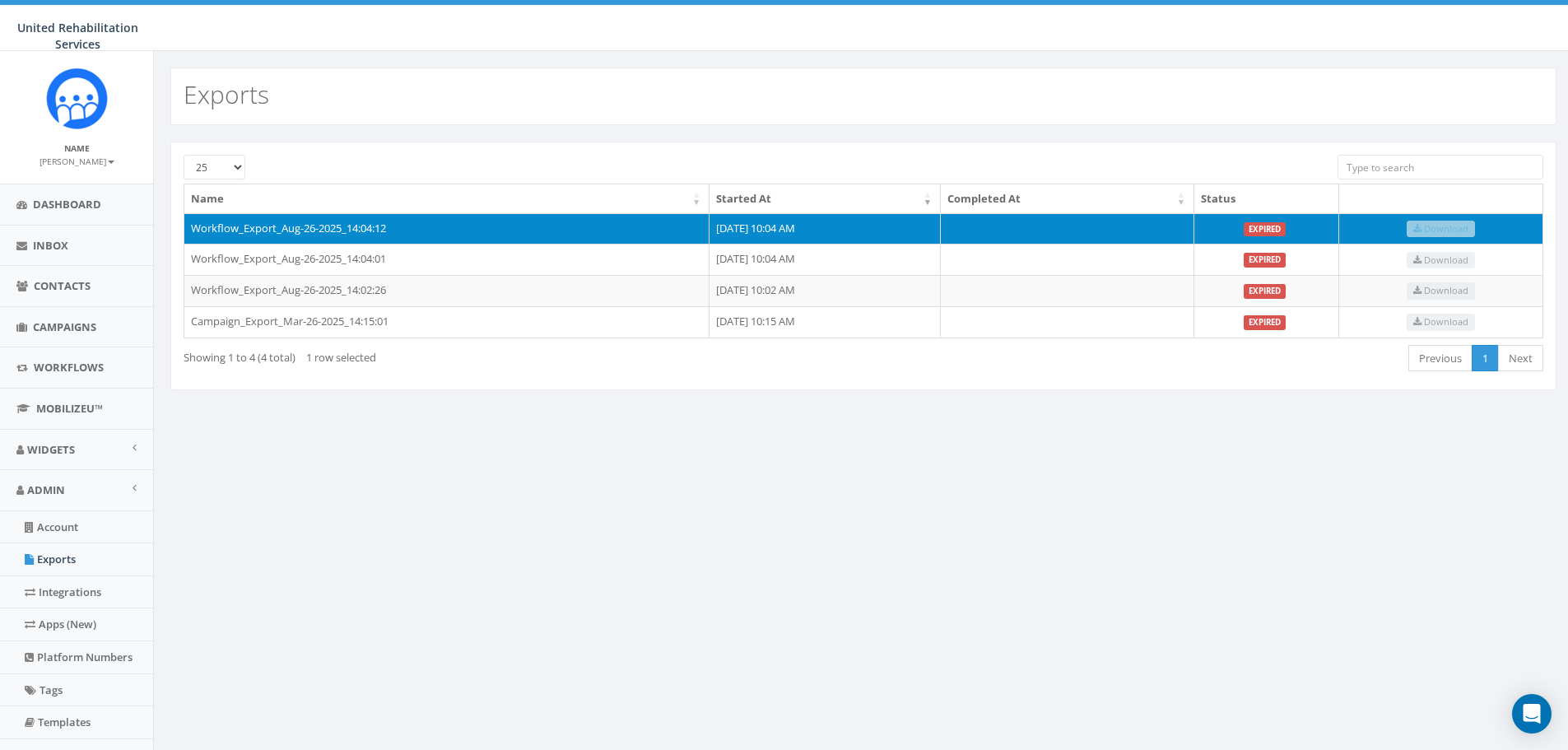
click at [392, 232] on td "Workflow_Export_Aug-26-2025_14:04:12" at bounding box center [447, 228] width 525 height 31
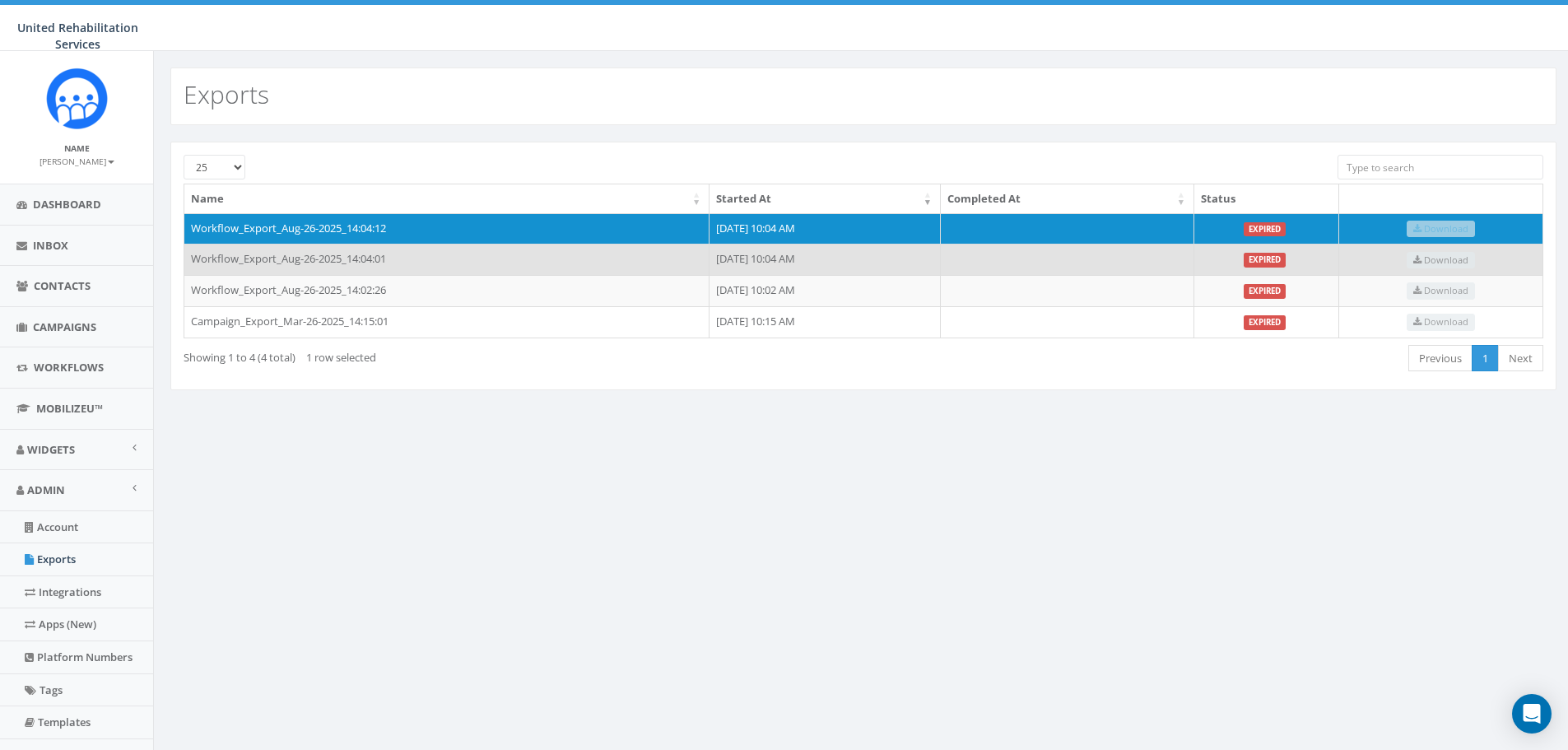
click at [394, 251] on td "Workflow_Export_Aug-26-2025_14:04:01" at bounding box center [447, 259] width 525 height 31
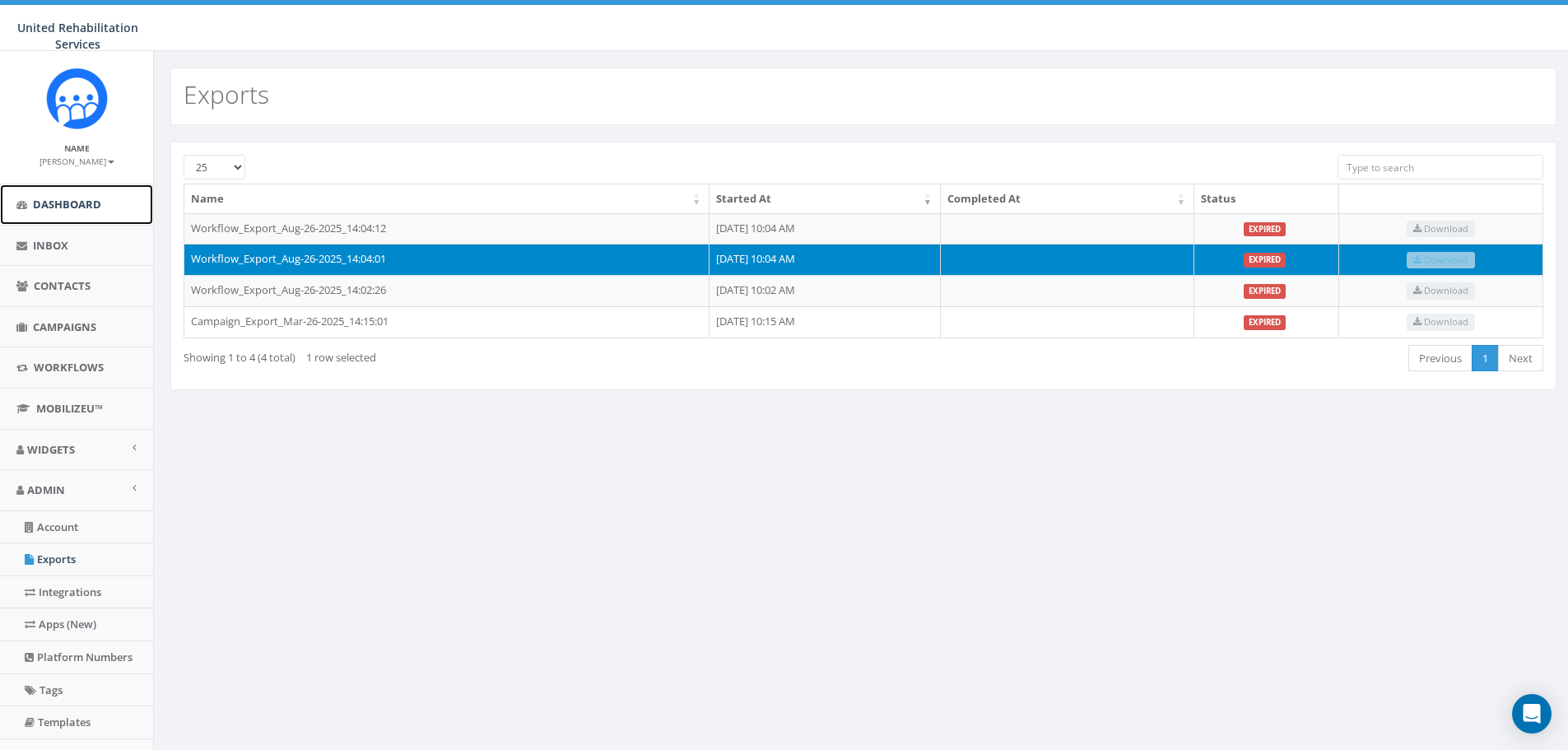
click at [74, 210] on span "Dashboard" at bounding box center [67, 204] width 68 height 15
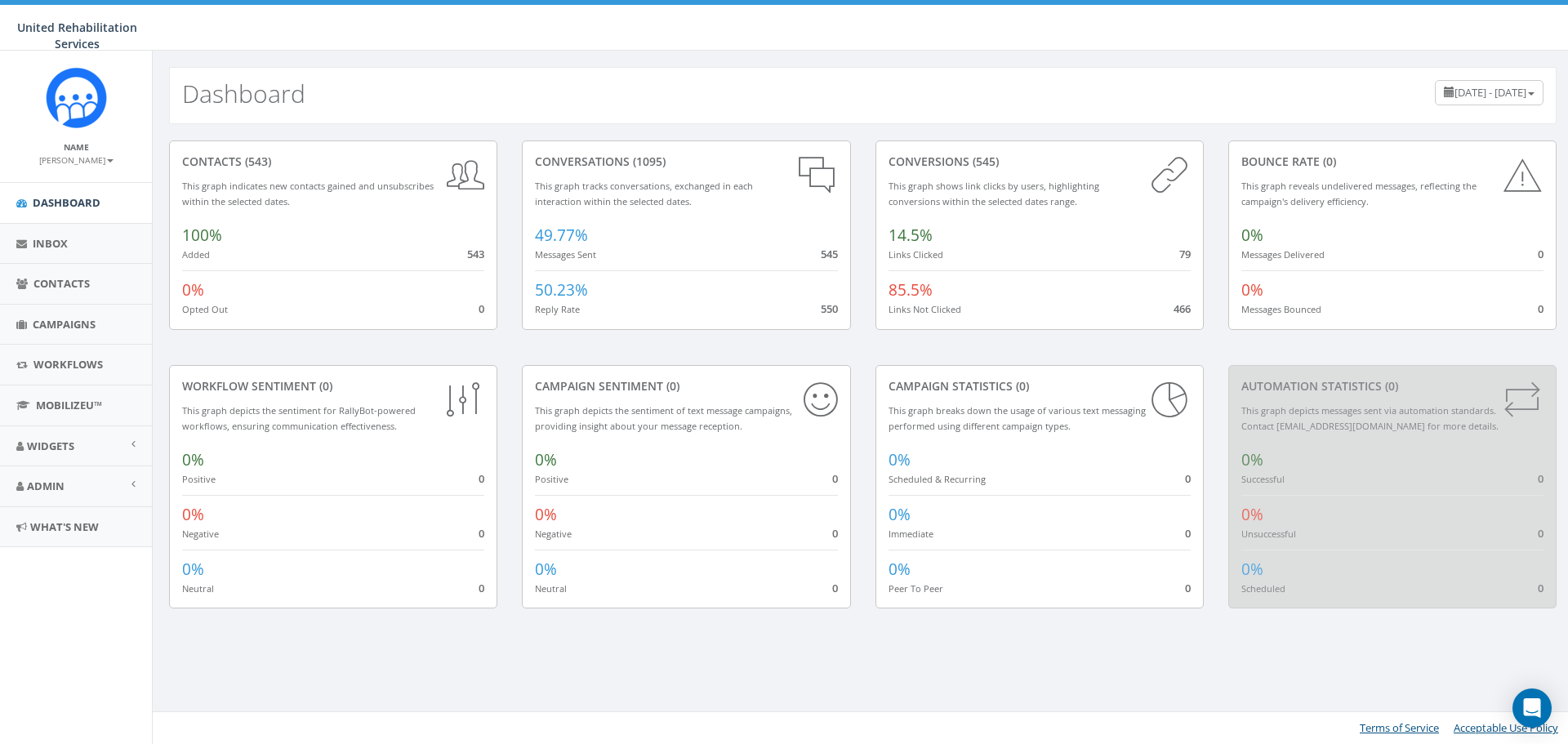
click at [1454, 86] on span "[DATE] - [DATE]" at bounding box center [1490, 92] width 72 height 15
click at [1239, 72] on div "Dashboard [DATE] - [DATE]" at bounding box center [862, 95] width 1388 height 57
click at [1454, 96] on span "July 17, 2025 - October 15, 2025" at bounding box center [1490, 92] width 72 height 15
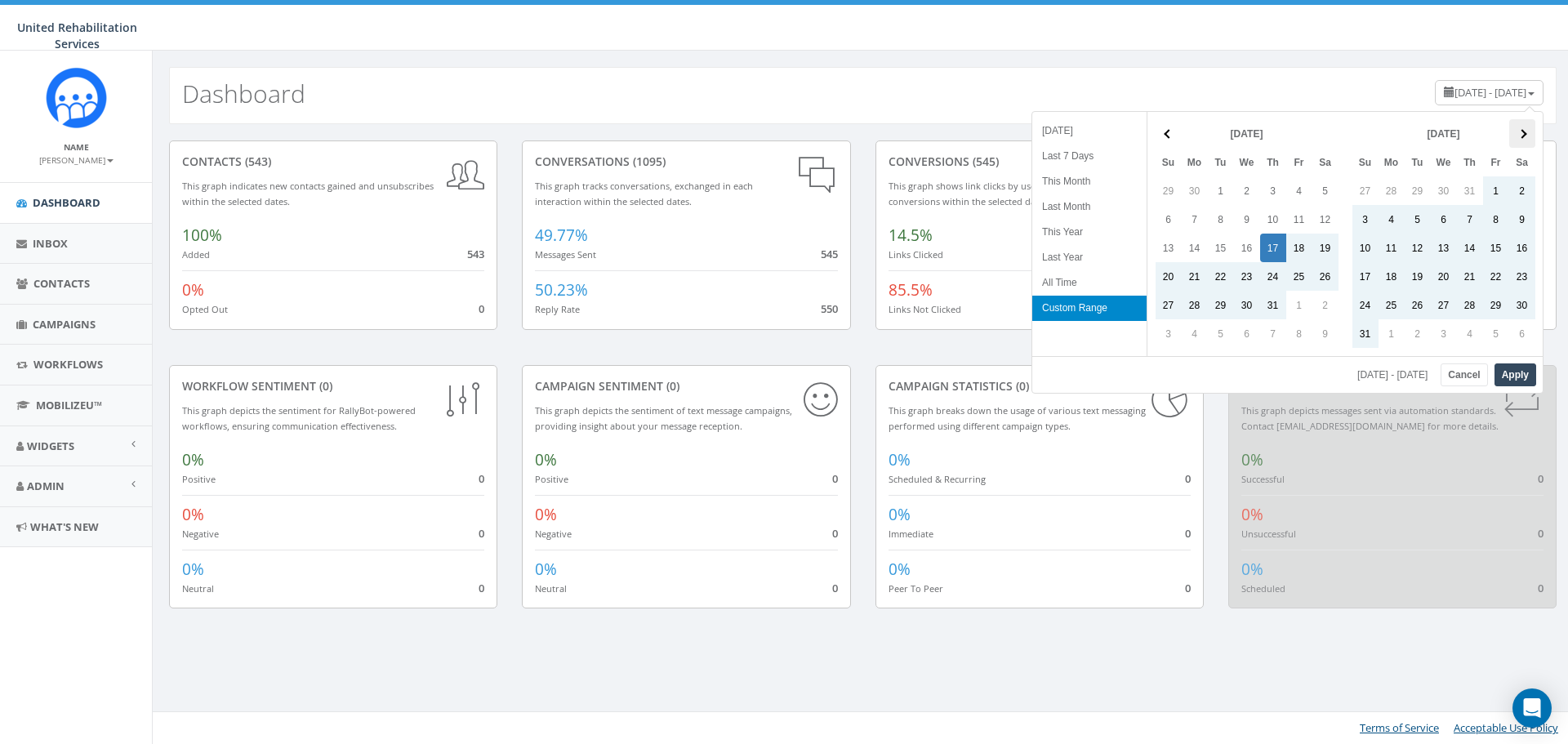
click at [1521, 127] on th at bounding box center [1522, 133] width 26 height 28
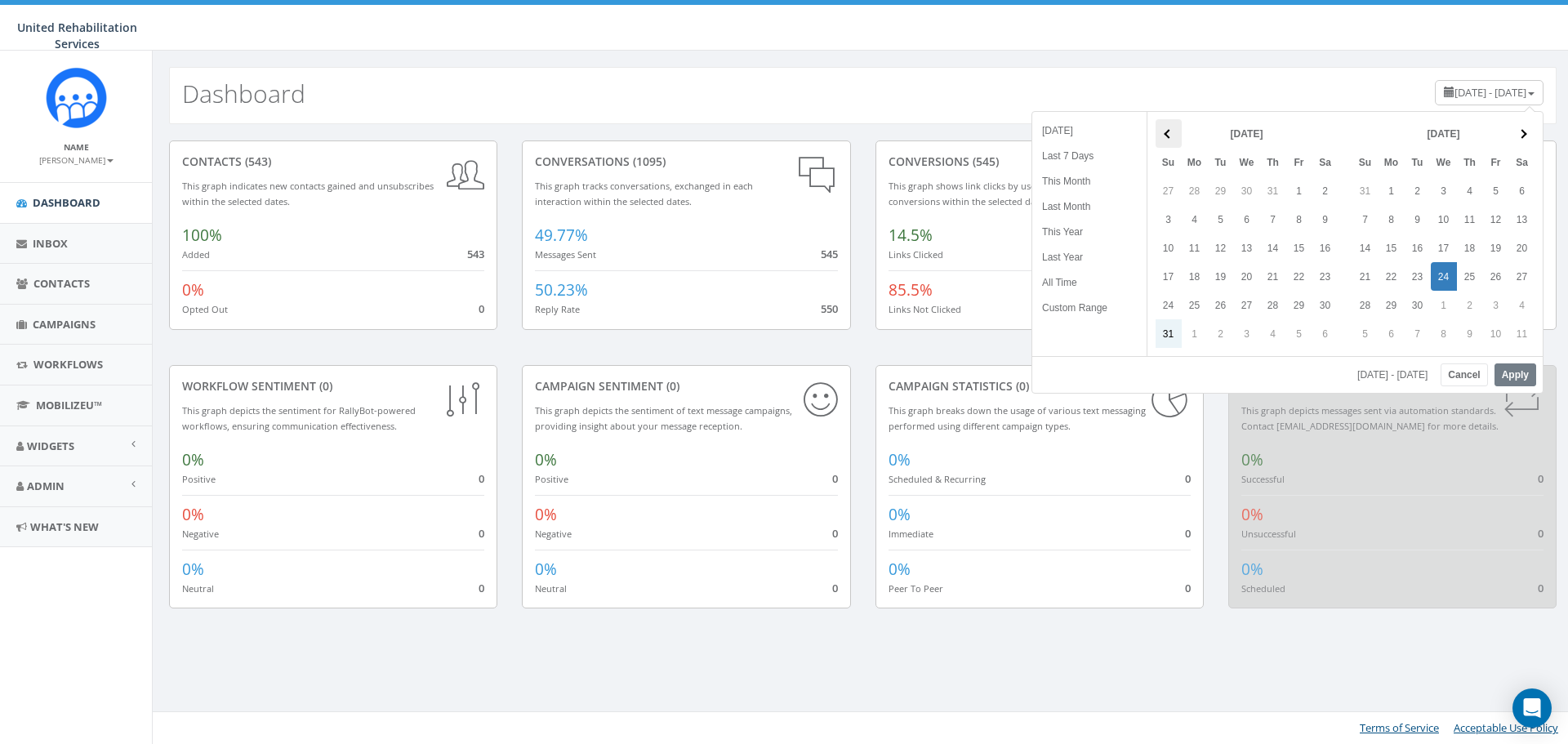
click at [1160, 131] on th at bounding box center [1168, 133] width 26 height 28
click at [1519, 130] on th at bounding box center [1522, 133] width 26 height 28
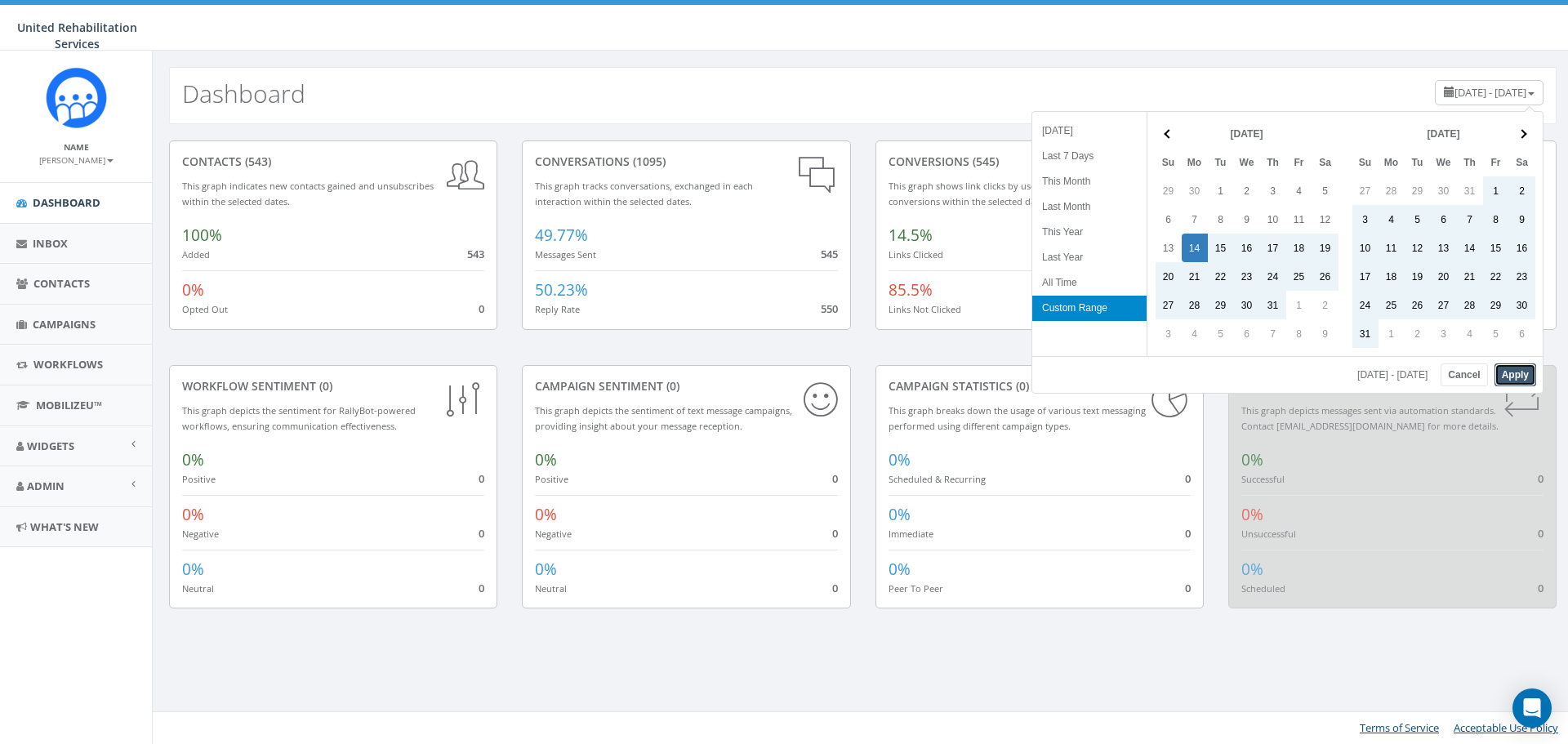
click at [1512, 373] on button "Apply" at bounding box center [1515, 375] width 42 height 23
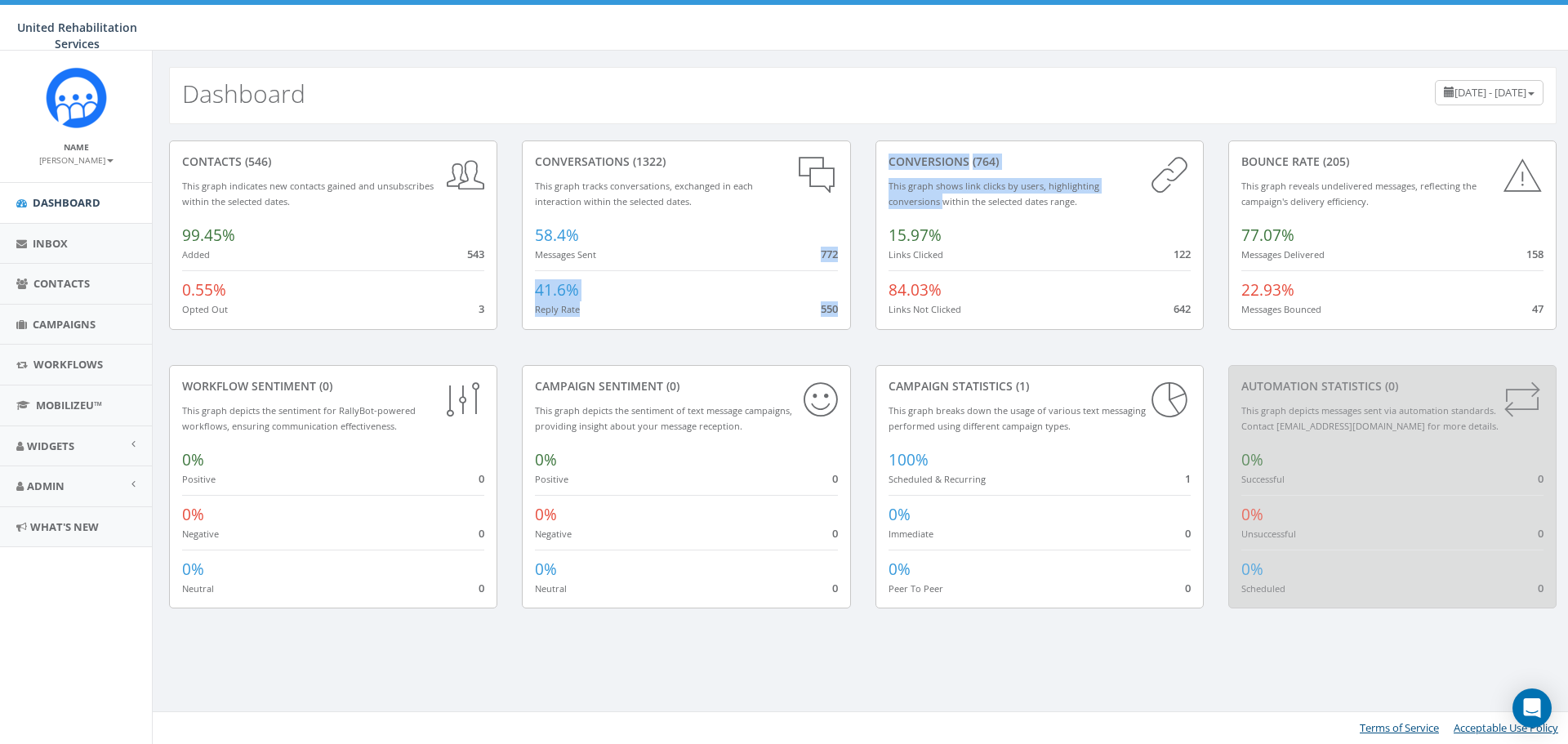
drag, startPoint x: 816, startPoint y: 251, endPoint x: 866, endPoint y: 249, distance: 50.0
click at [866, 249] on div "contacts (546) This graph indicates new contacts gained and unsubscribes within…" at bounding box center [863, 384] width 1412 height 488
click at [786, 258] on div "58.4% Messages Sent 772" at bounding box center [685, 240] width 302 height 46
